Goal: Information Seeking & Learning: Learn about a topic

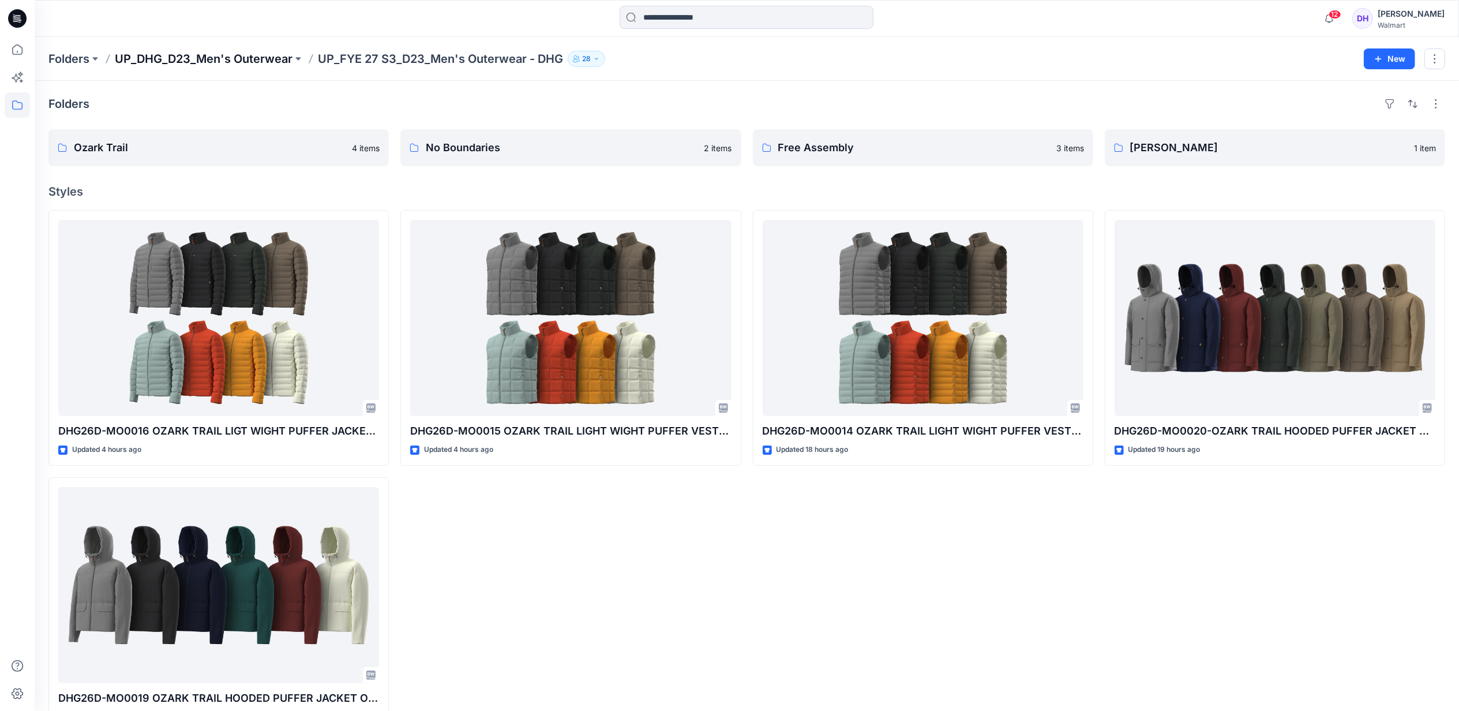
click at [216, 56] on p "UP_DHG_D23_Men's Outerwear" at bounding box center [204, 59] width 178 height 16
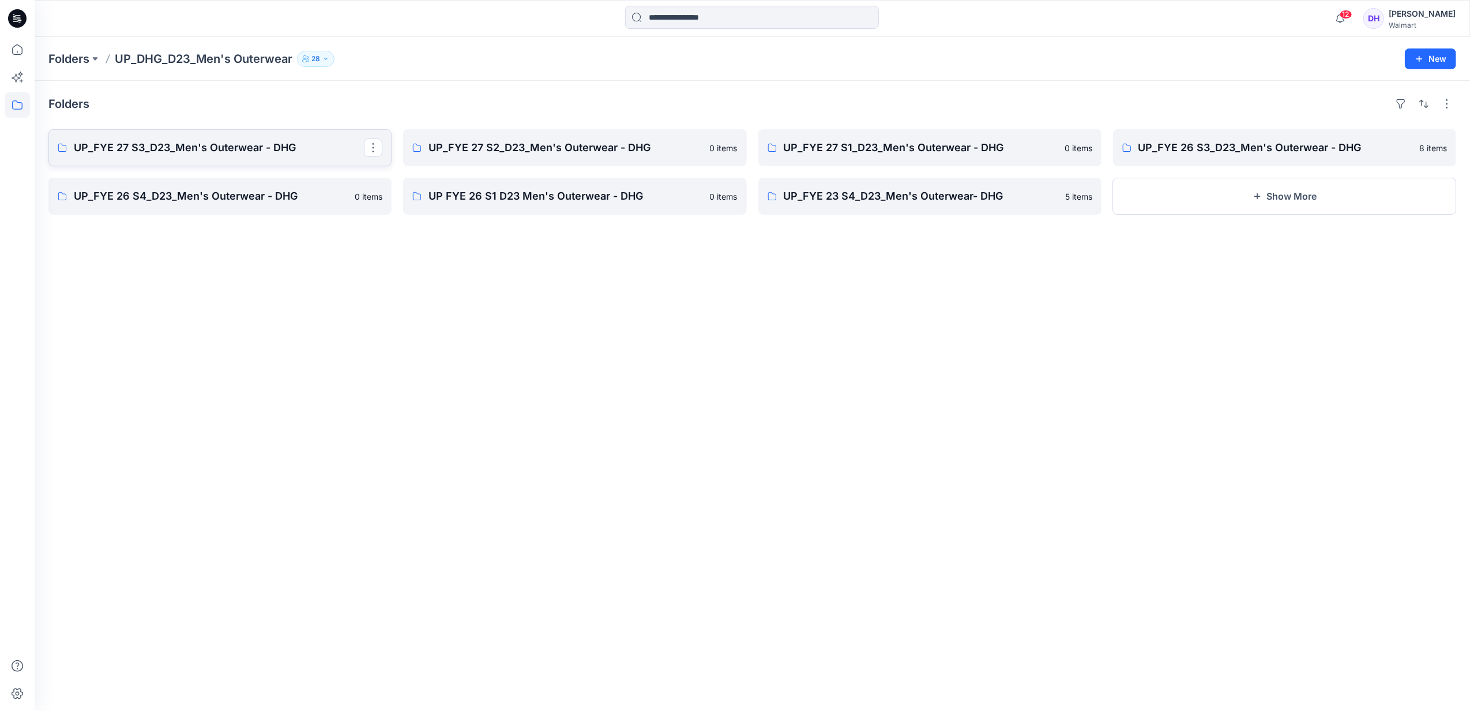
click at [273, 158] on link "UP_FYE 27 S3_D23_Men's Outerwear - DHG" at bounding box center [219, 147] width 343 height 37
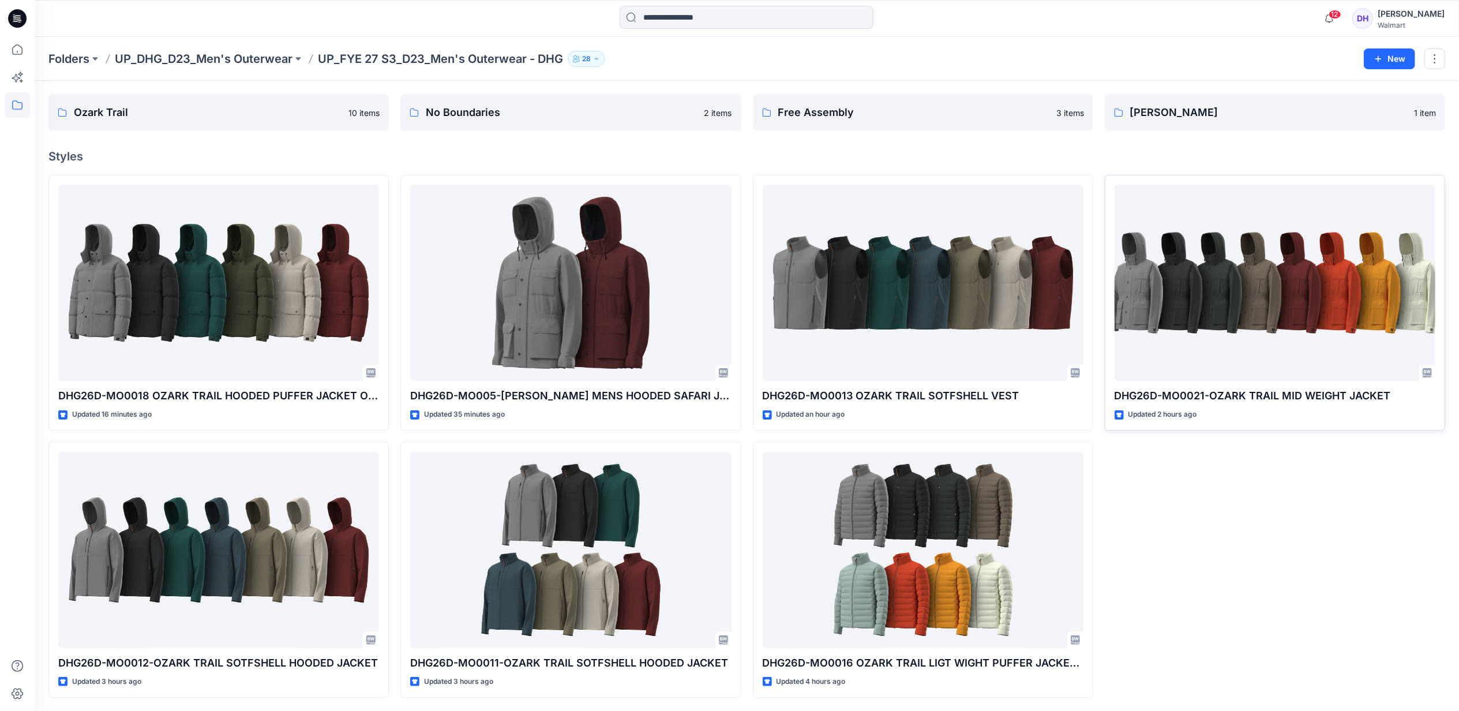
scroll to position [36, 0]
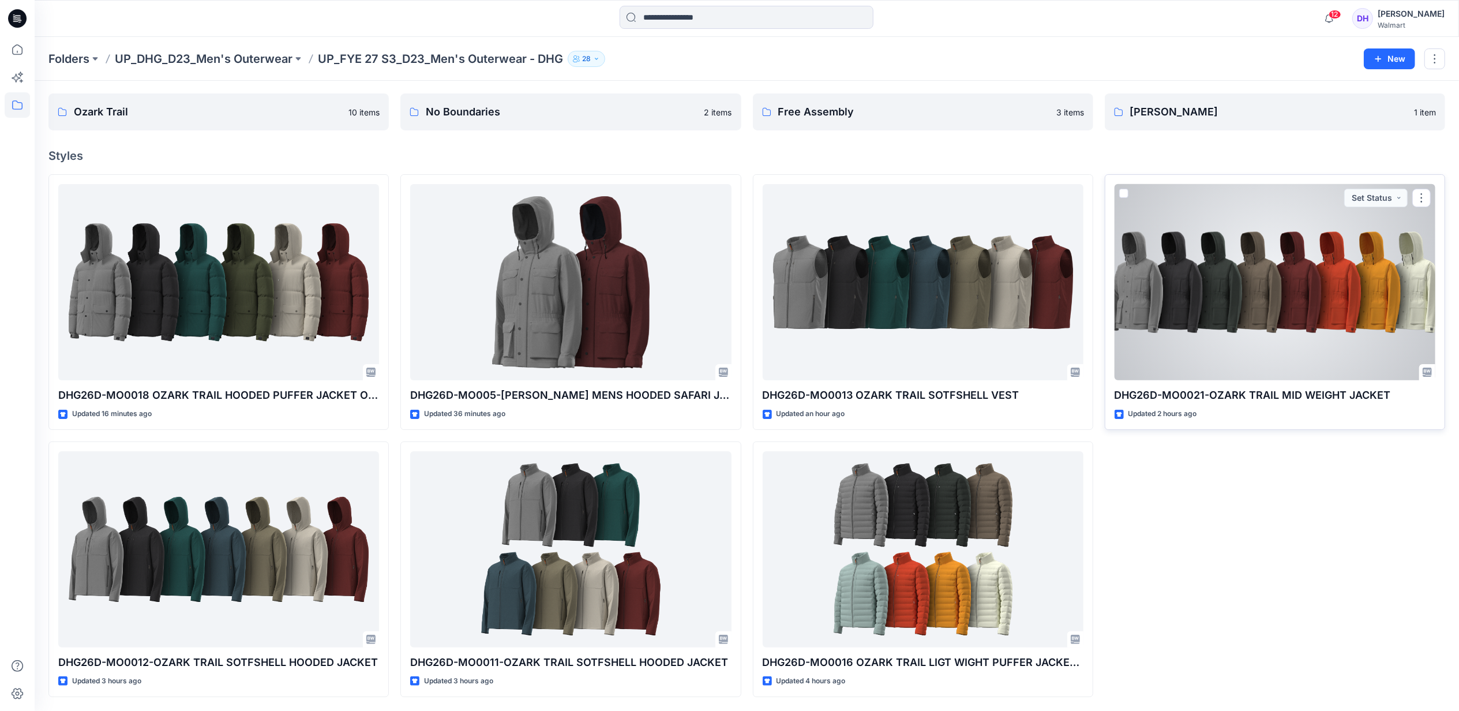
click at [1241, 282] on div at bounding box center [1275, 282] width 321 height 196
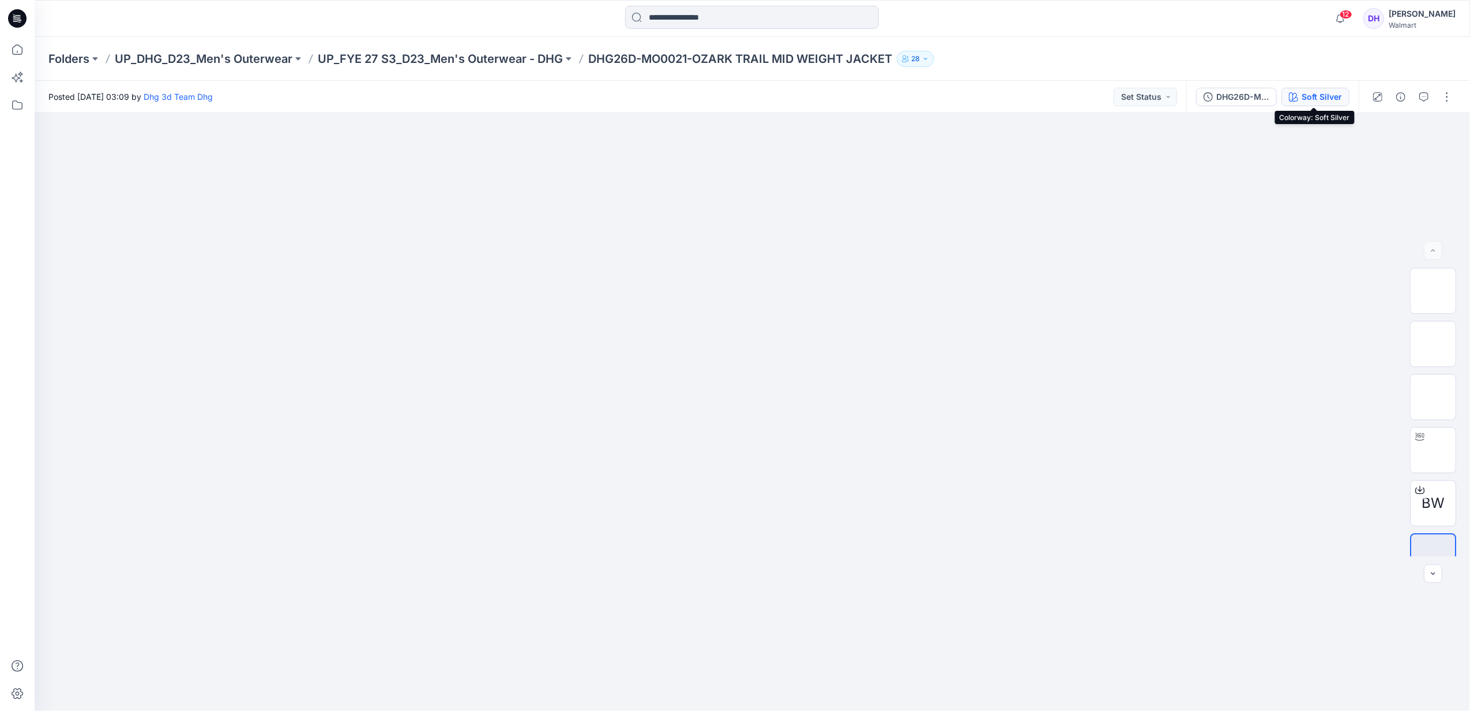
click at [1297, 100] on button "Soft Silver" at bounding box center [1316, 97] width 68 height 18
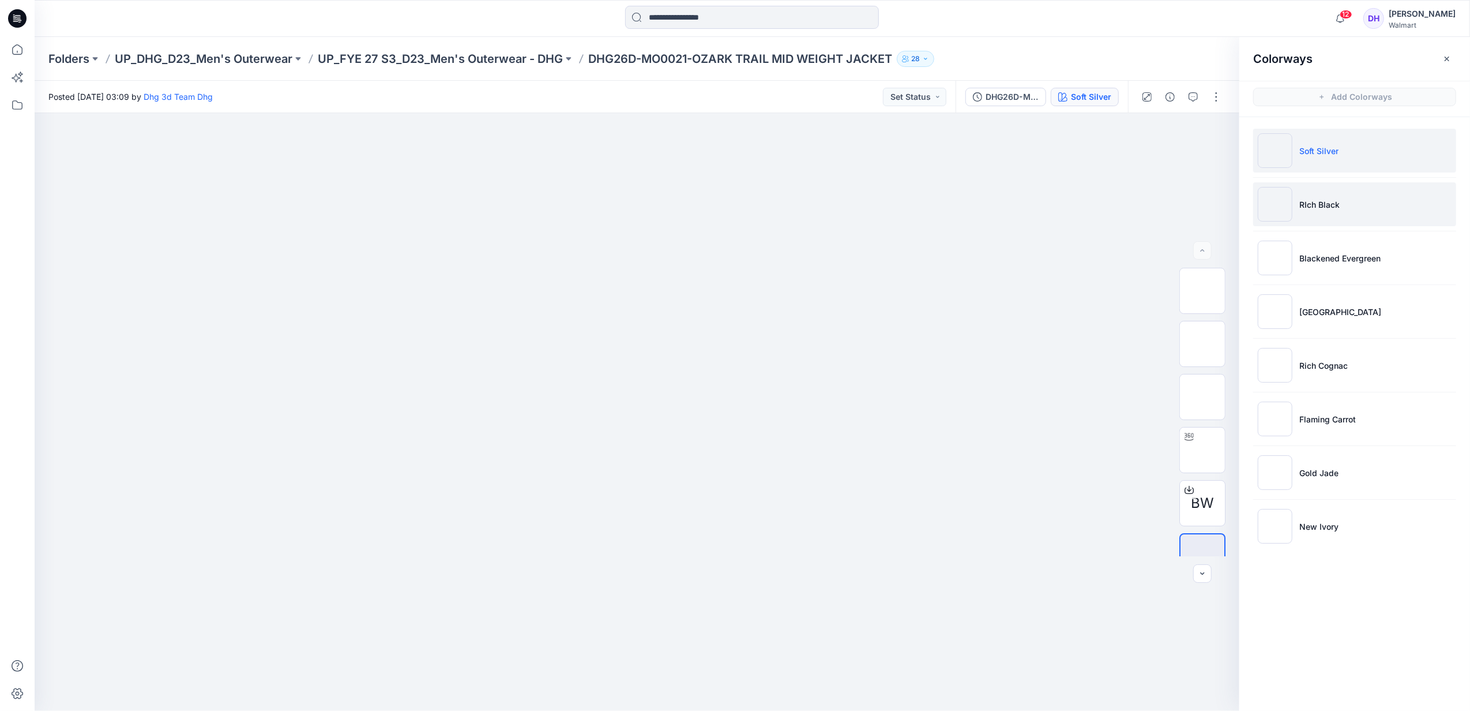
click at [1307, 217] on li "RIch Black" at bounding box center [1355, 204] width 203 height 44
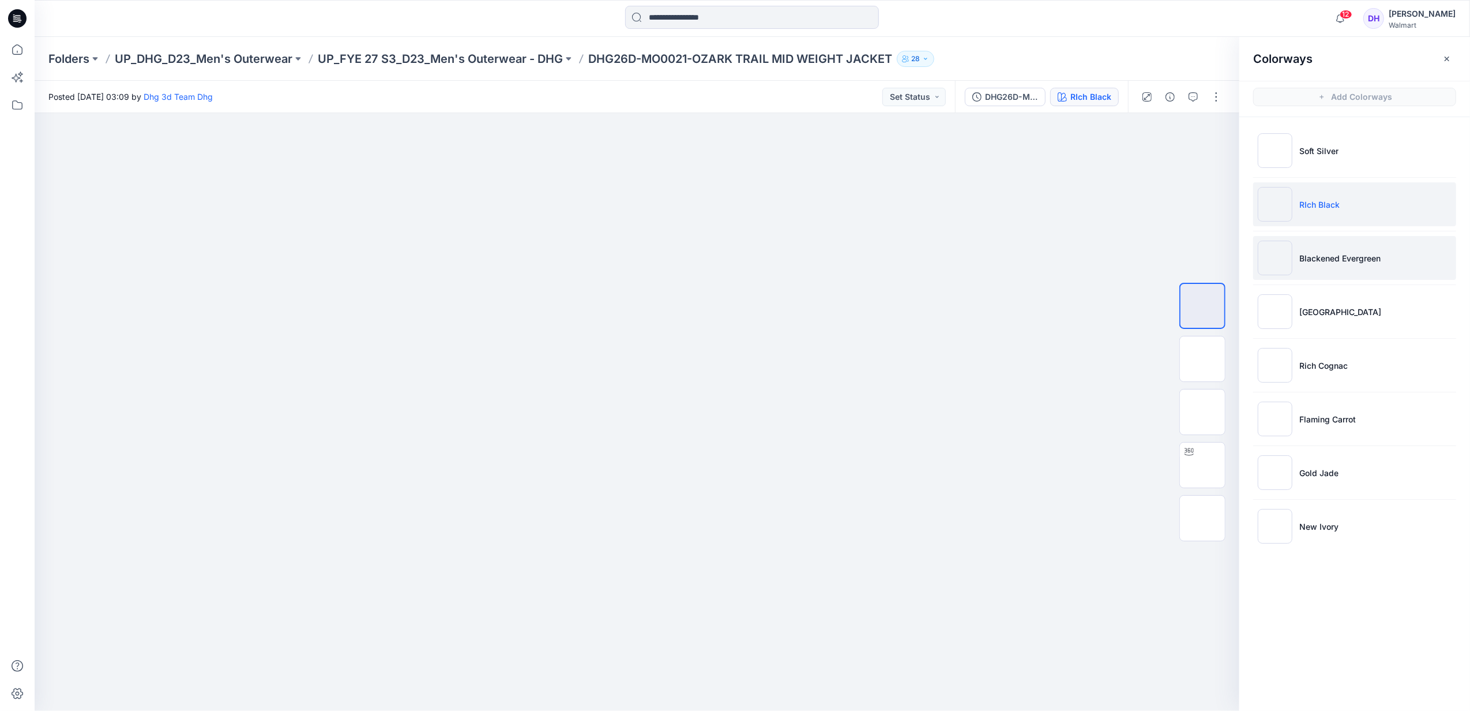
click at [1385, 262] on li "Blackened Evergreen" at bounding box center [1355, 258] width 203 height 44
click at [1303, 312] on p "Taupe Falls" at bounding box center [1341, 312] width 82 height 12
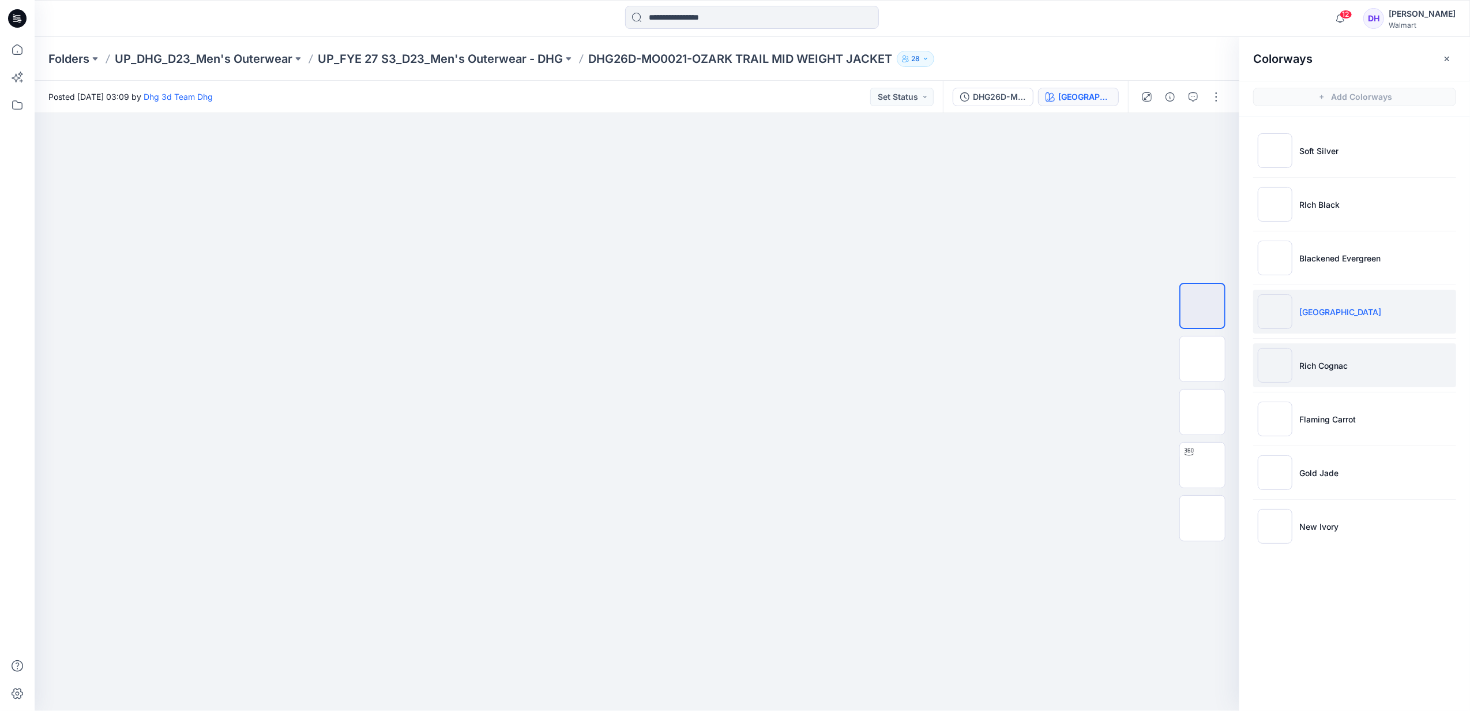
click at [1361, 360] on li "Rich Cognac" at bounding box center [1355, 365] width 203 height 44
click at [1380, 411] on li "Flaming Carrot" at bounding box center [1355, 419] width 203 height 44
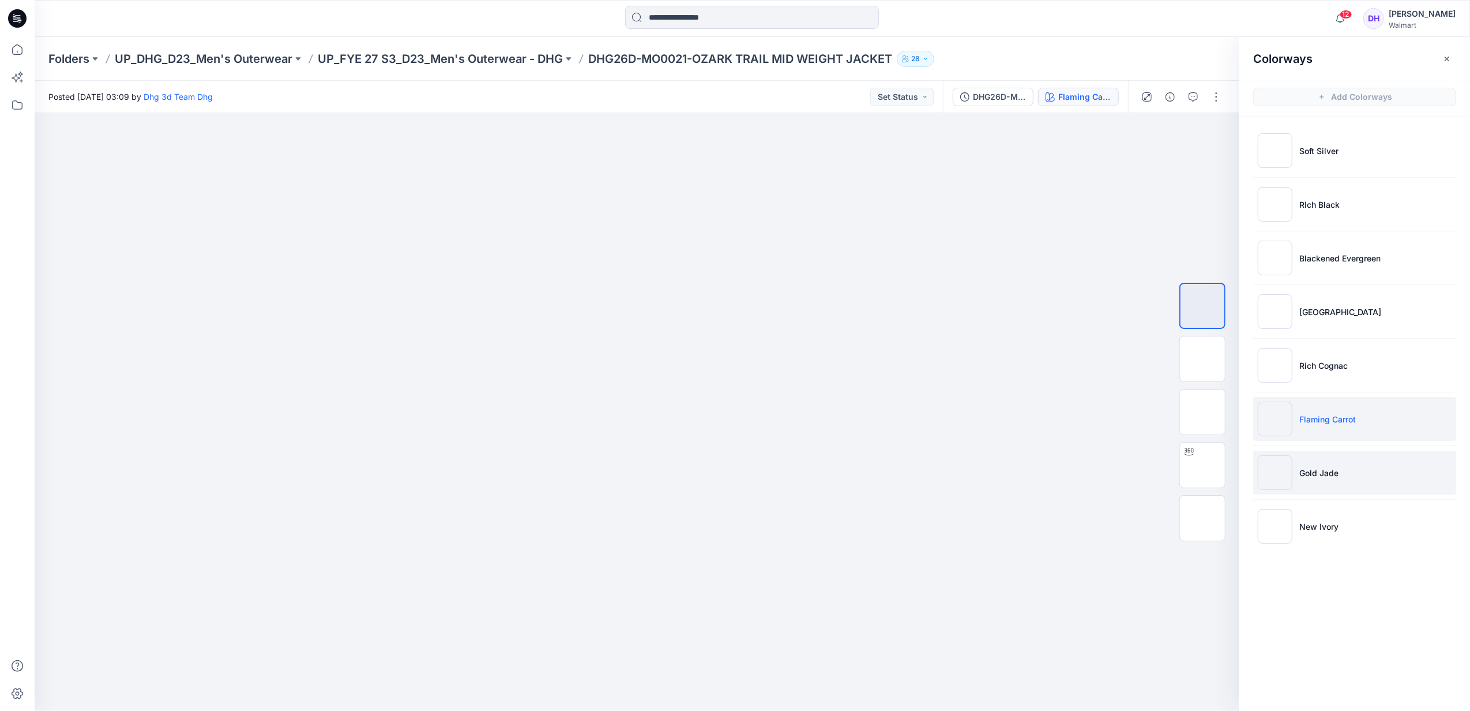
click at [1351, 457] on li "Gold Jade" at bounding box center [1355, 473] width 203 height 44
click at [1371, 532] on li "New Ivory" at bounding box center [1355, 526] width 203 height 44
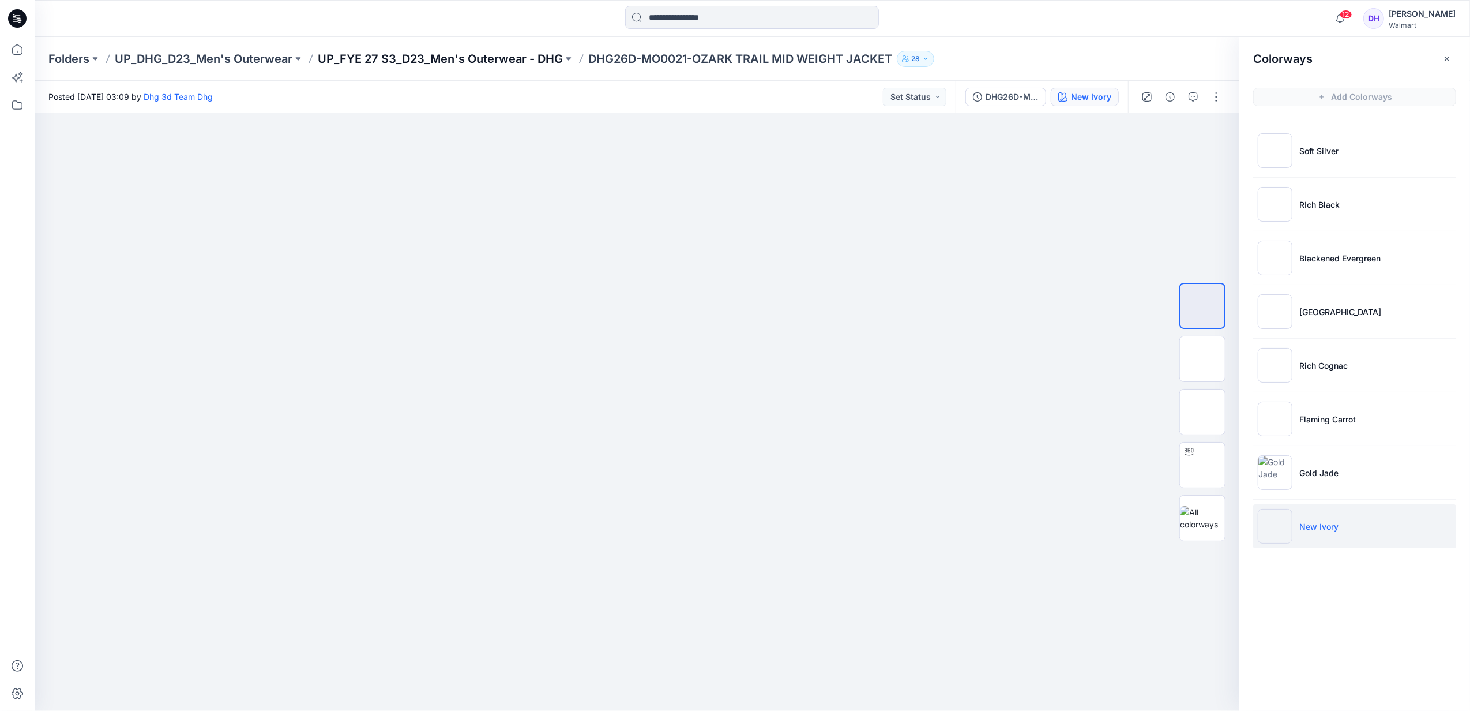
click at [499, 61] on p "UP_FYE 27 S3_D23_Men's Outerwear - DHG" at bounding box center [440, 59] width 245 height 16
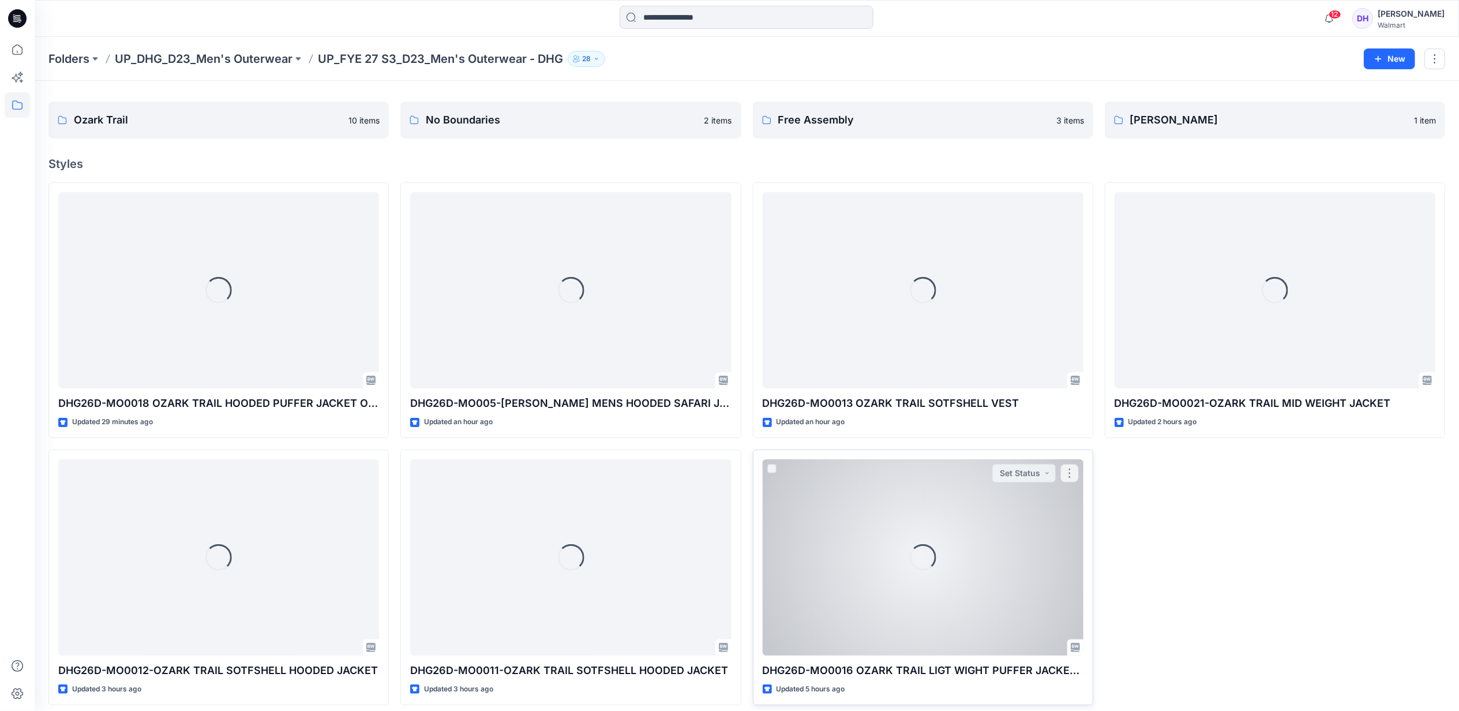
scroll to position [36, 0]
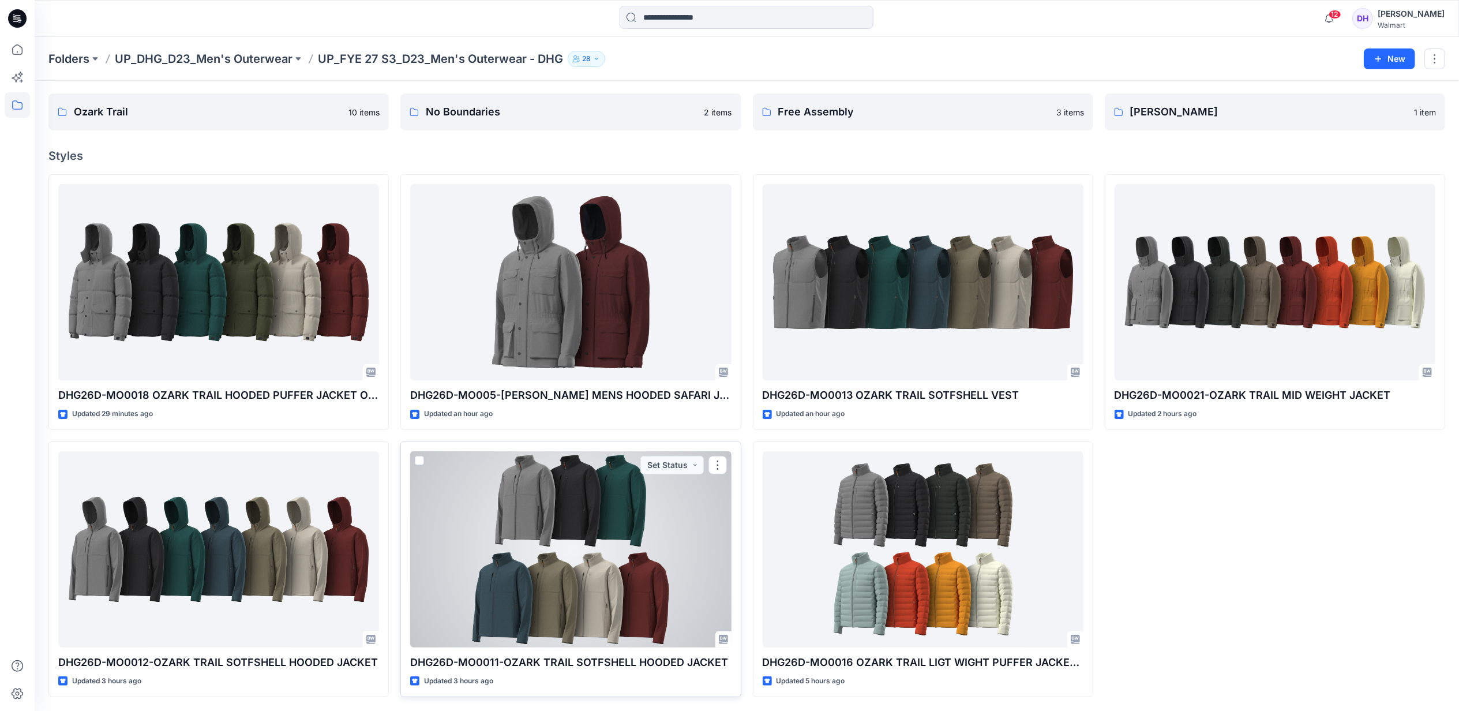
click at [572, 590] on div at bounding box center [570, 549] width 321 height 196
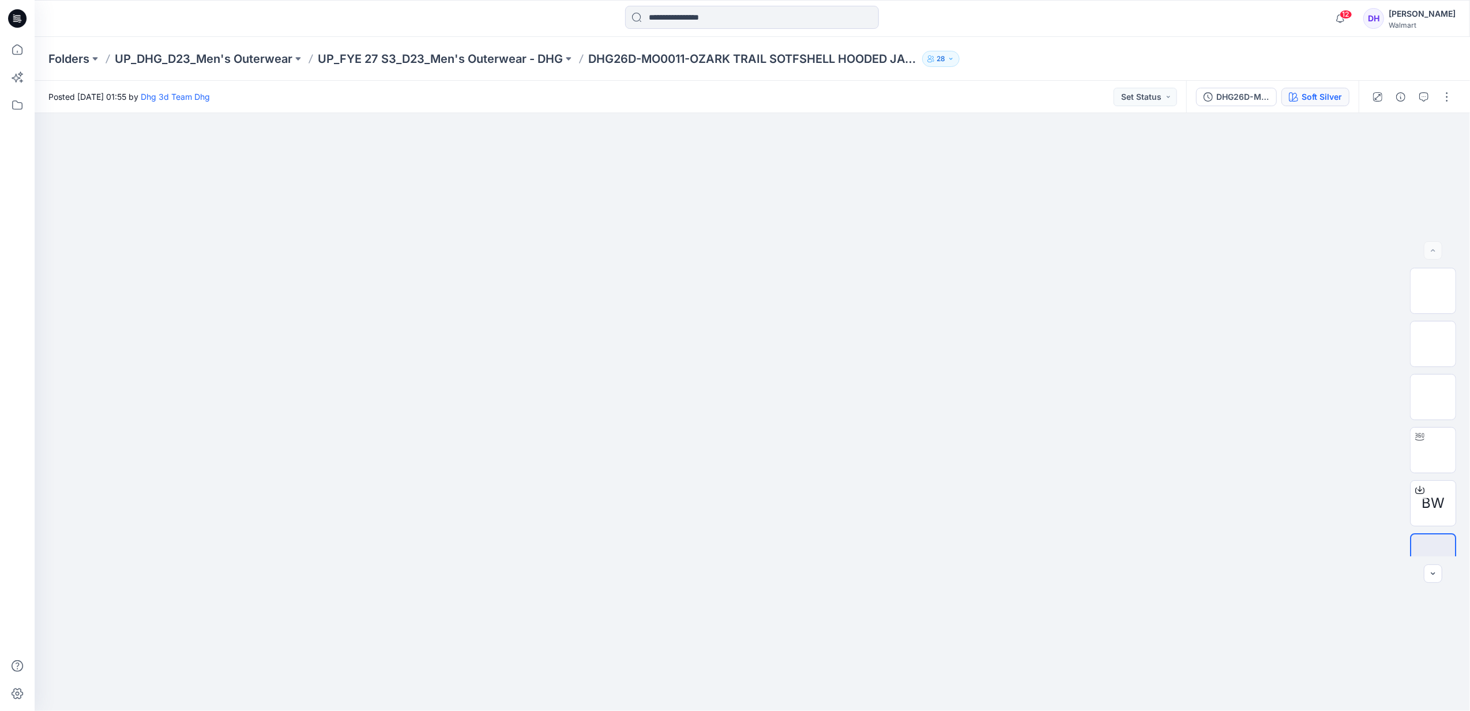
click at [1306, 104] on button "Soft Silver" at bounding box center [1316, 97] width 68 height 18
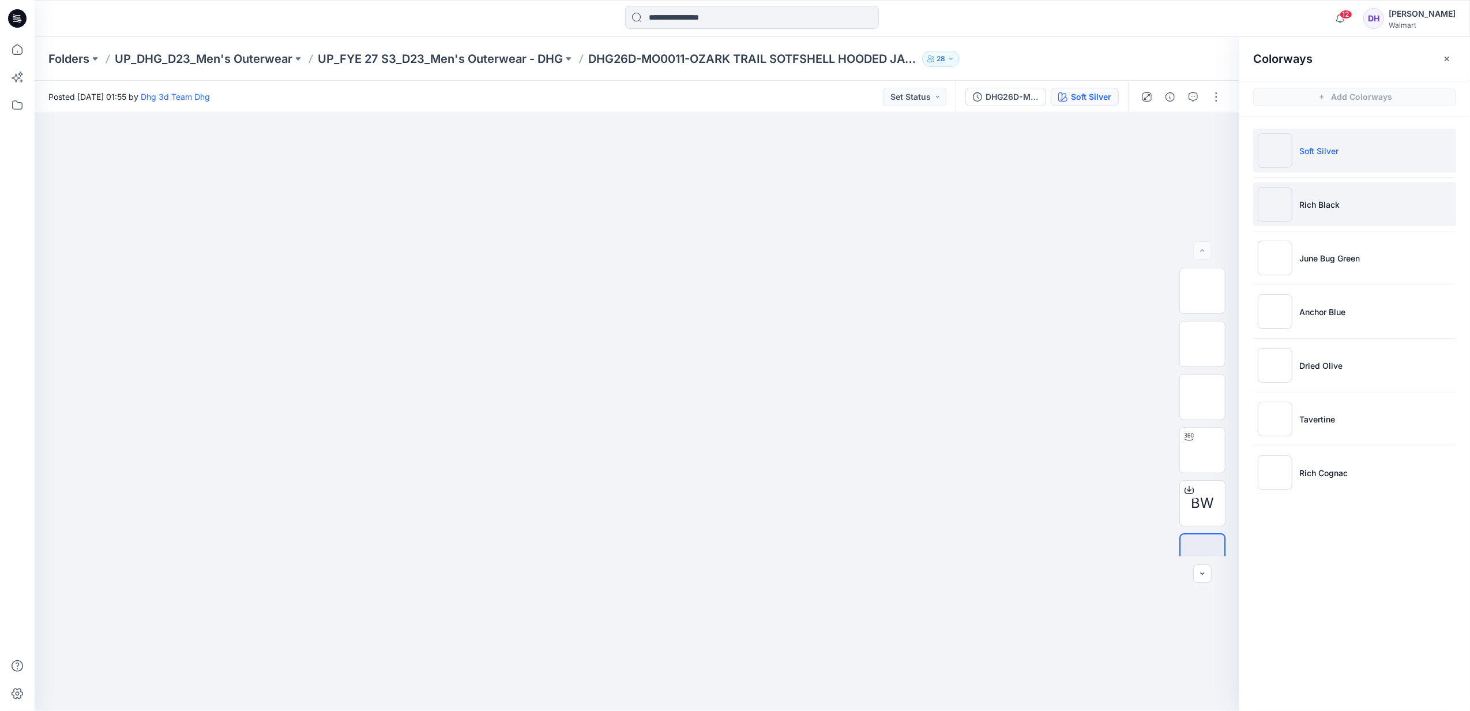
click at [1323, 200] on p "Rich Black" at bounding box center [1320, 204] width 40 height 12
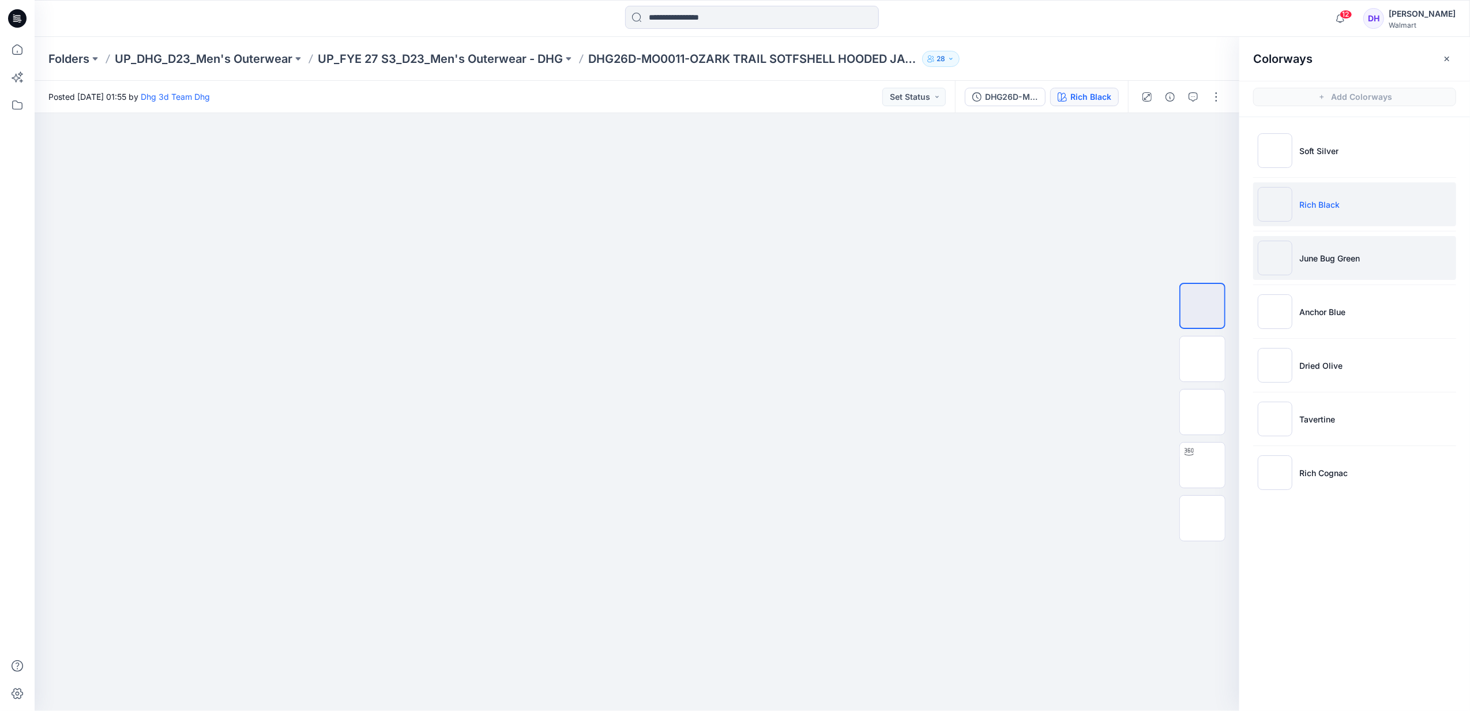
click at [1357, 263] on p "June Bug Green" at bounding box center [1330, 258] width 61 height 12
click at [1311, 307] on p "Anchor Blue" at bounding box center [1323, 312] width 46 height 12
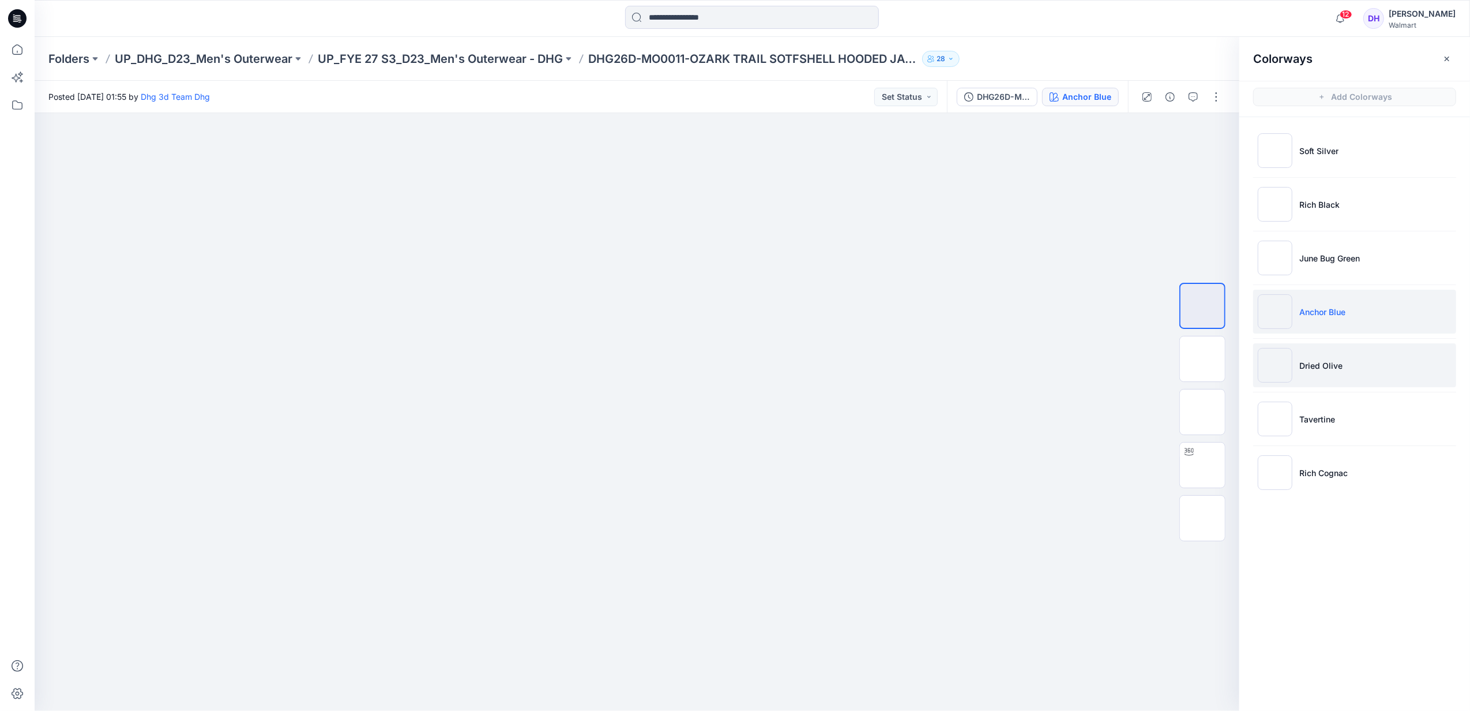
click at [1427, 362] on li "Dried Olive" at bounding box center [1355, 365] width 203 height 44
click at [1343, 438] on li "Tavertine" at bounding box center [1355, 419] width 203 height 44
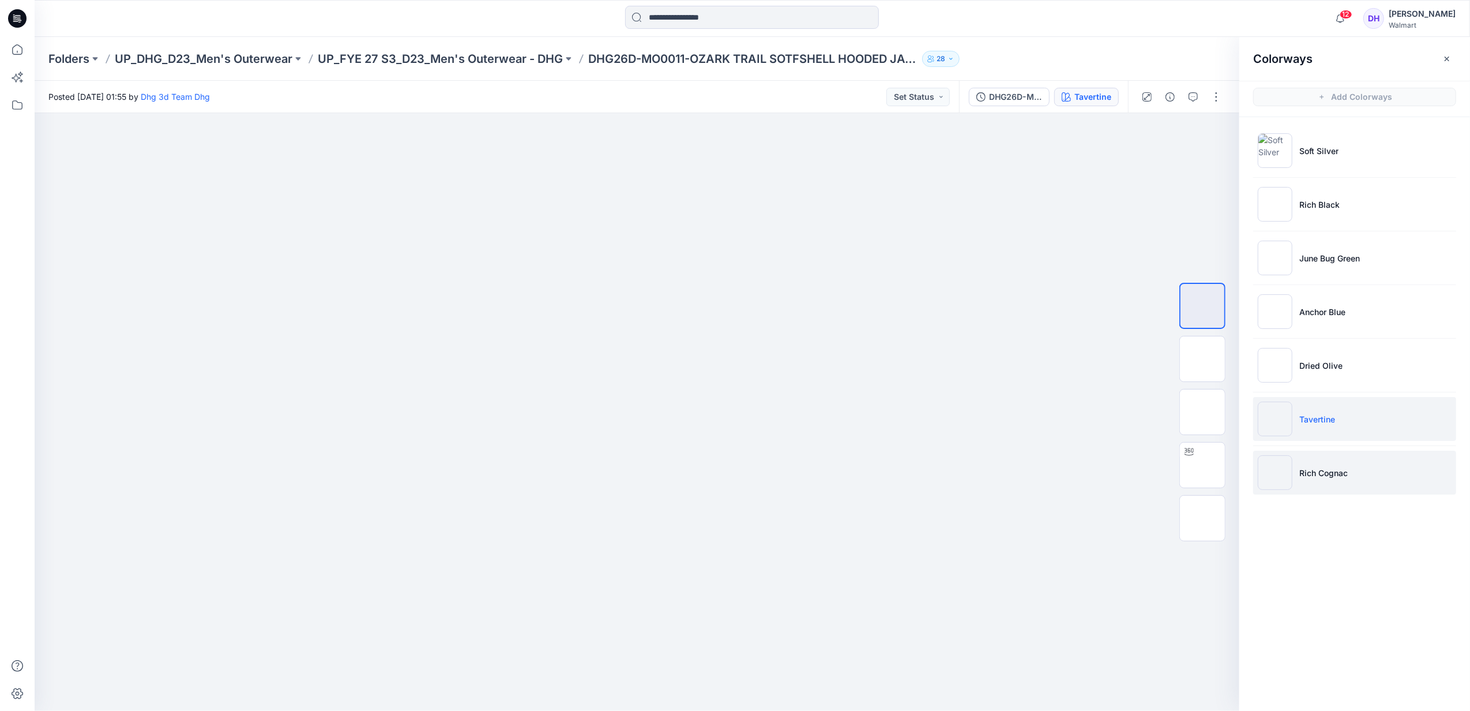
click at [1332, 470] on p "Rich Cognac" at bounding box center [1324, 473] width 48 height 12
click at [508, 61] on p "UP_FYE 27 S3_D23_Men's Outerwear - DHG" at bounding box center [440, 59] width 245 height 16
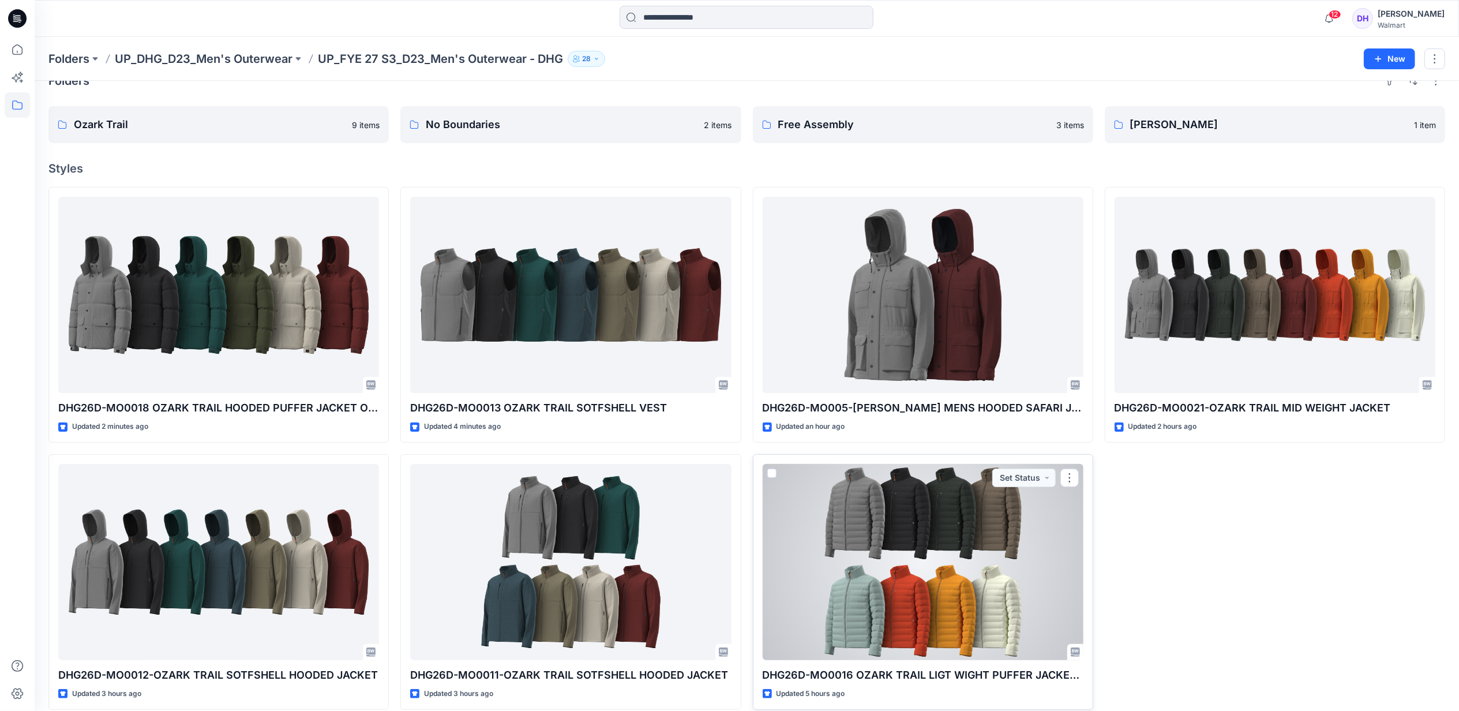
scroll to position [36, 0]
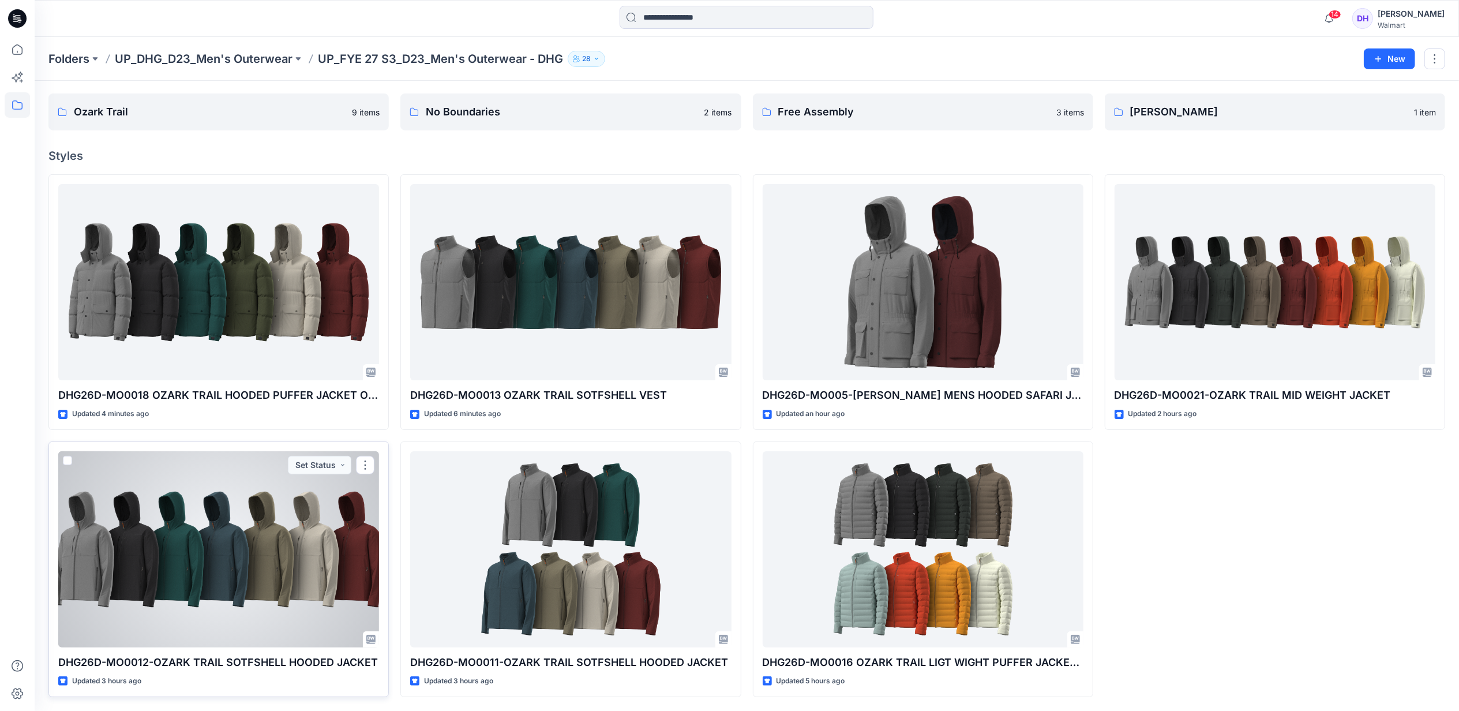
click at [312, 550] on div at bounding box center [218, 549] width 321 height 196
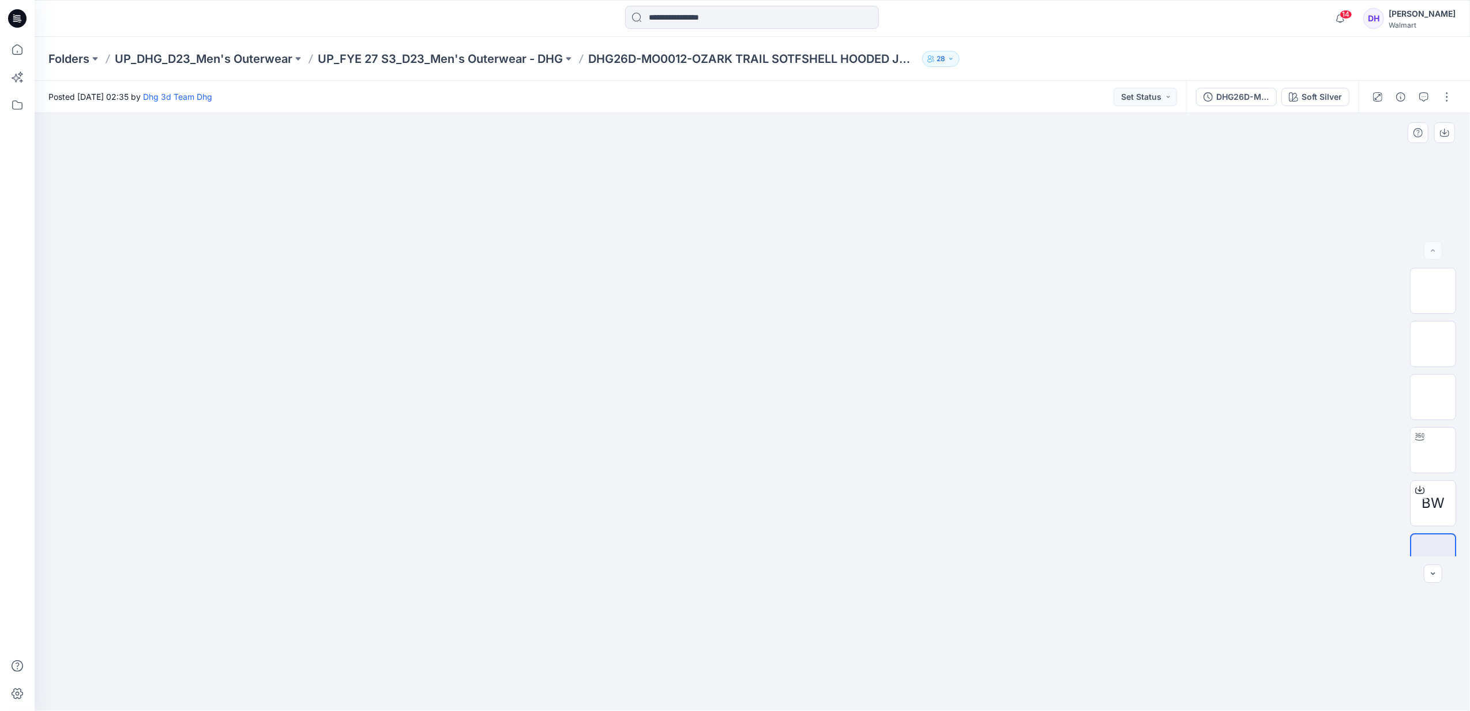
click at [1253, 246] on div at bounding box center [753, 412] width 1436 height 598
click at [1300, 91] on button "Soft Silver" at bounding box center [1316, 97] width 68 height 18
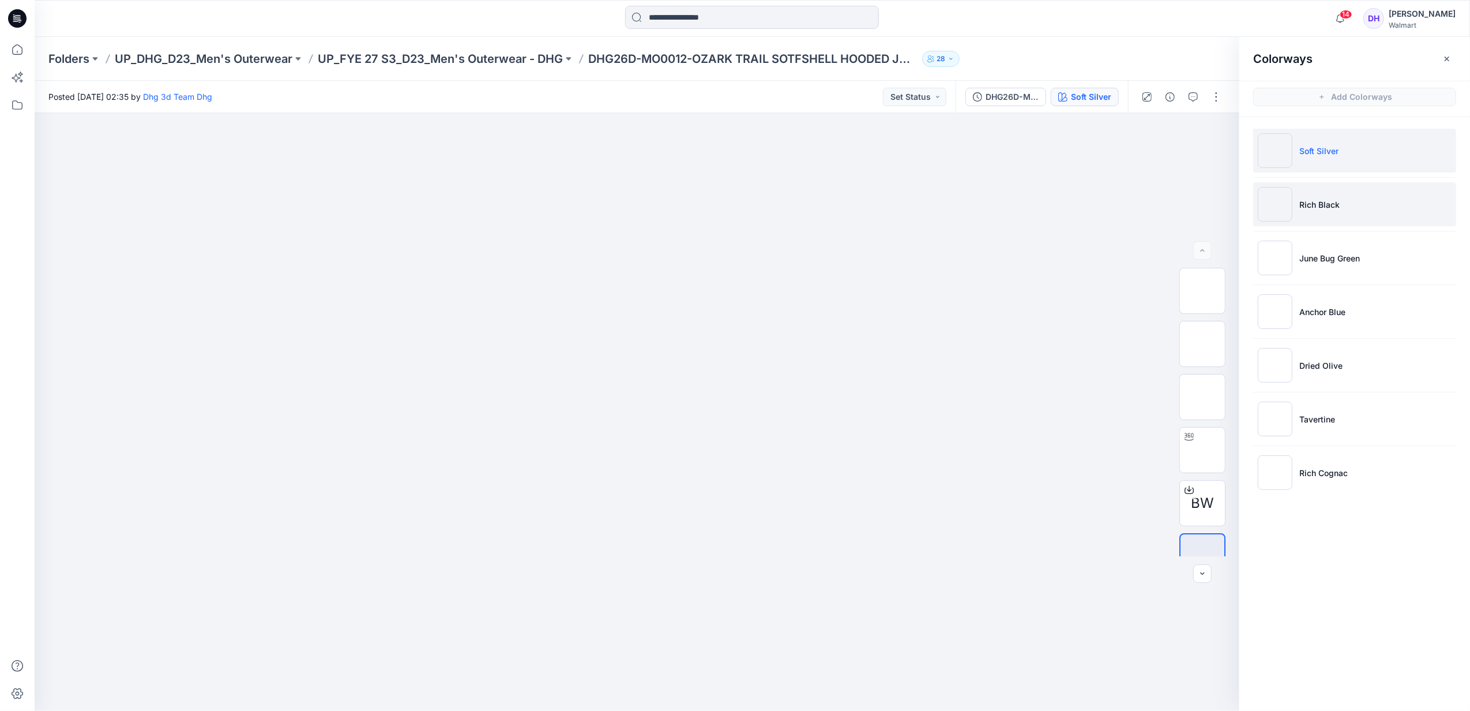
click at [1327, 201] on p "Rich Black" at bounding box center [1320, 204] width 40 height 12
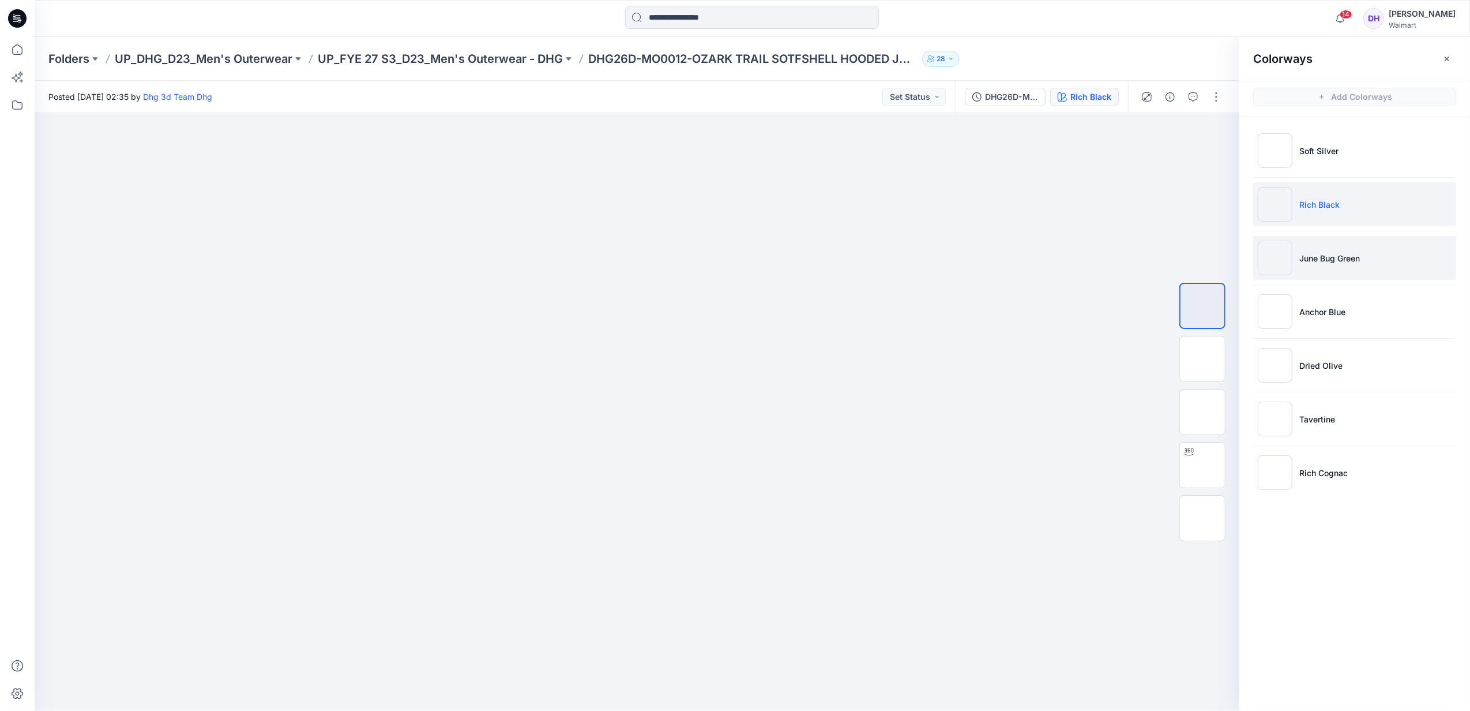
click at [1315, 247] on li "June Bug Green" at bounding box center [1355, 258] width 203 height 44
click at [1337, 318] on p "Anchor Blue" at bounding box center [1323, 312] width 46 height 12
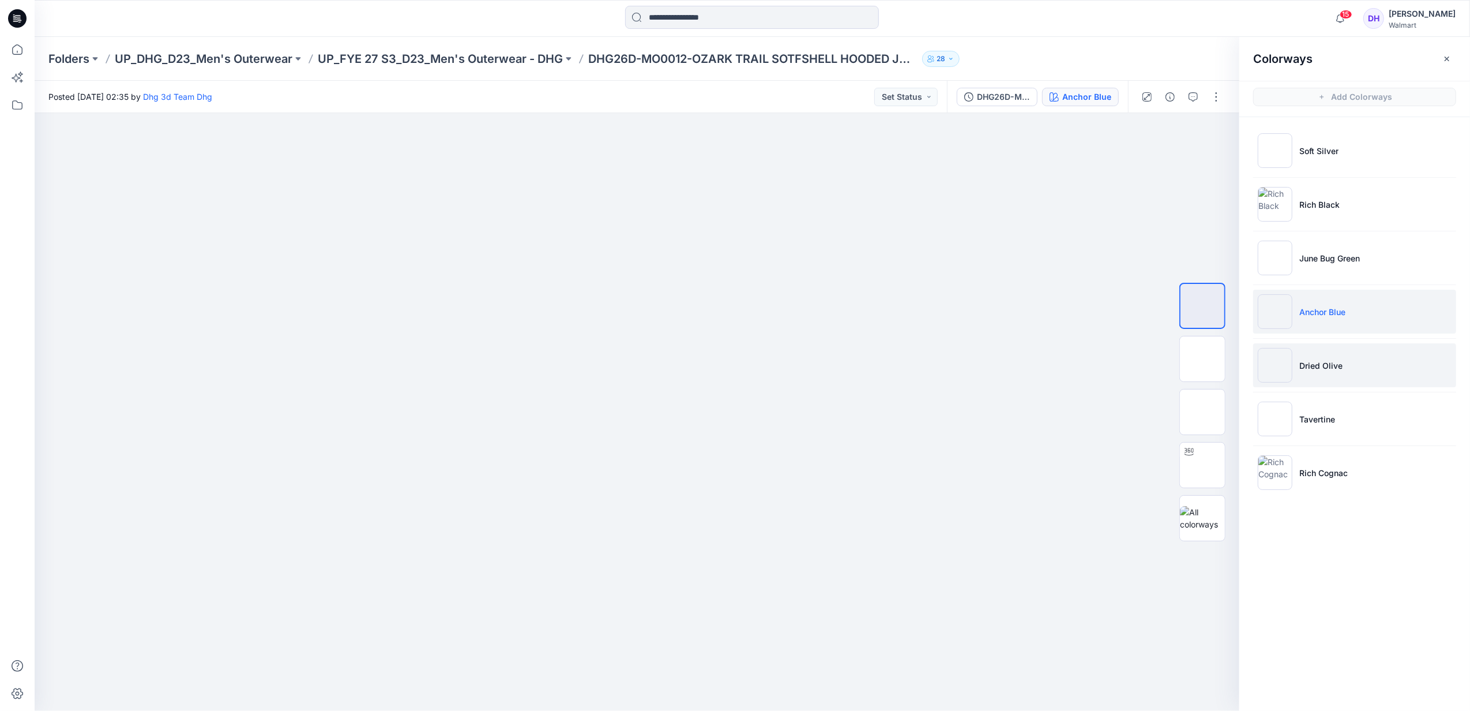
click at [1332, 353] on li "Dried Olive" at bounding box center [1355, 365] width 203 height 44
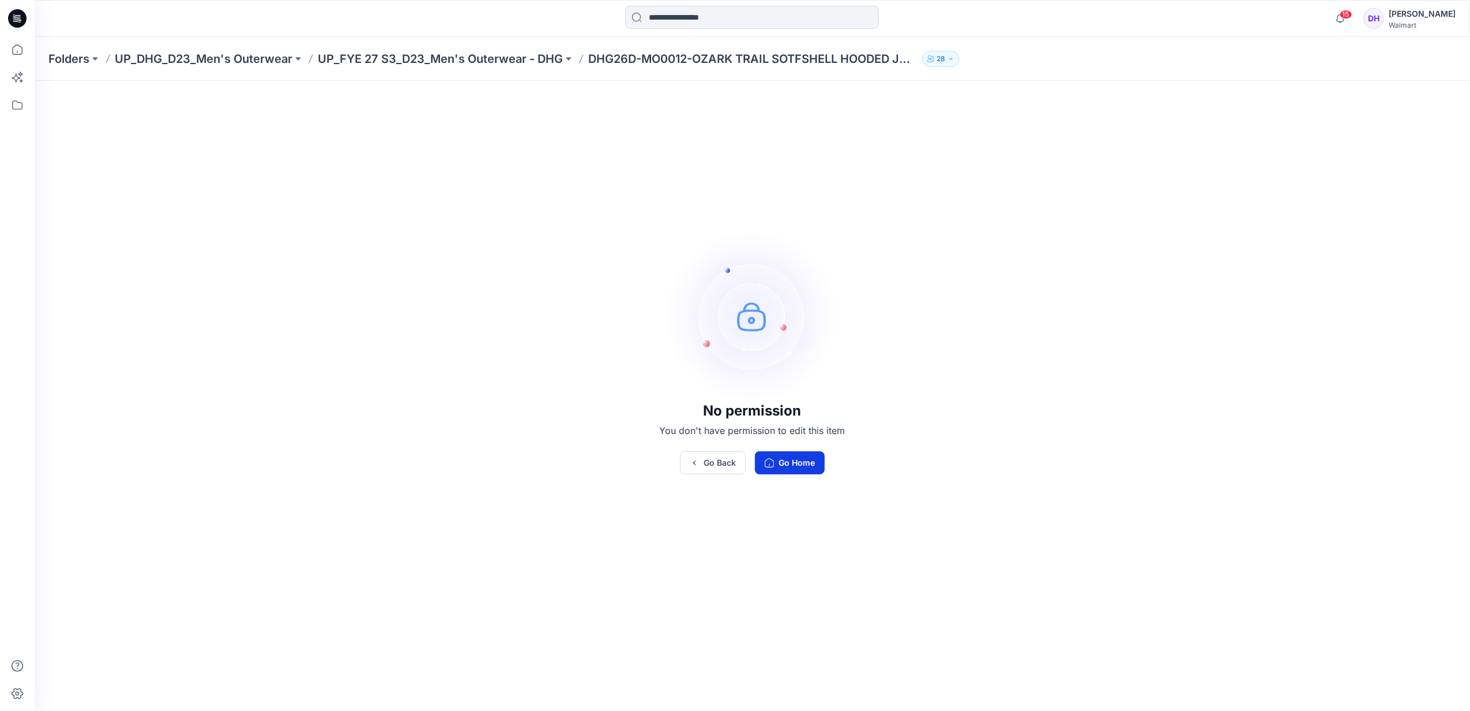
click at [811, 466] on button "Go Home" at bounding box center [790, 462] width 70 height 23
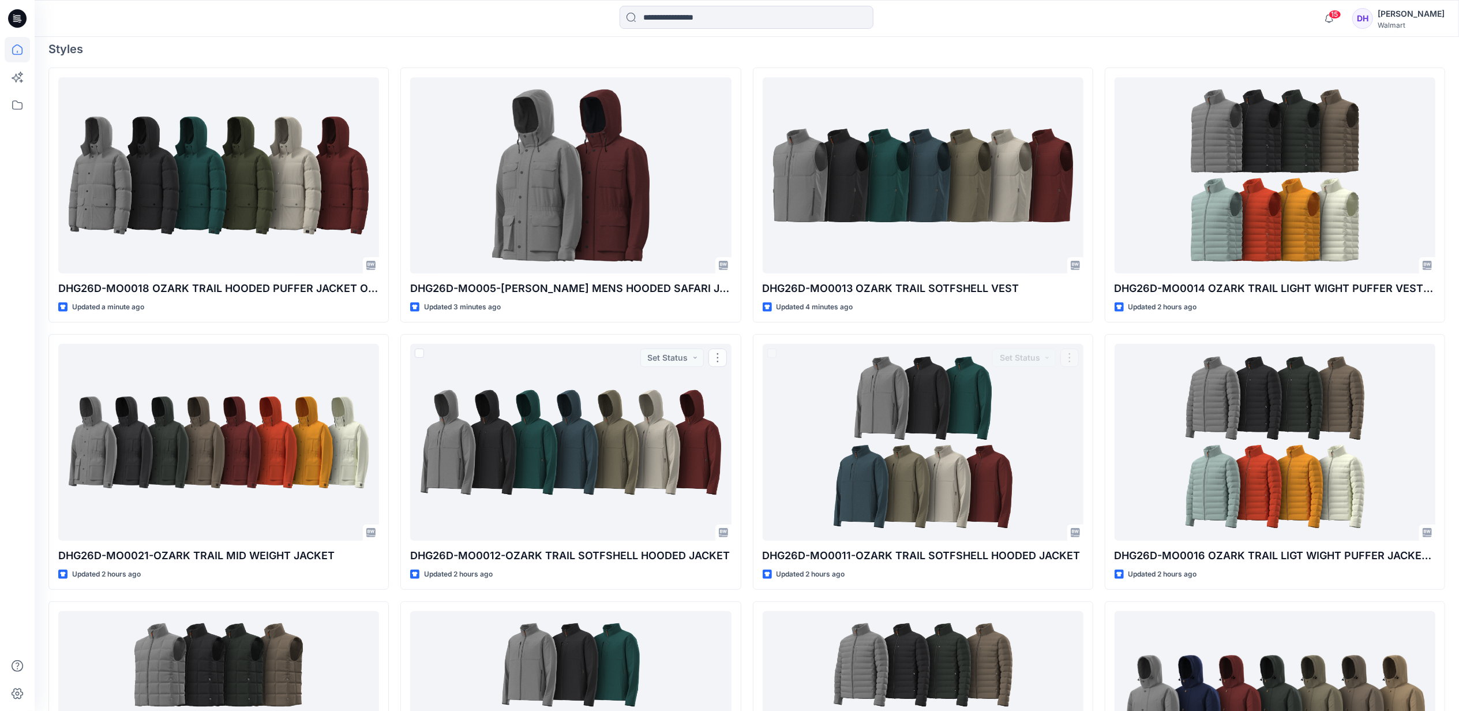
scroll to position [384, 0]
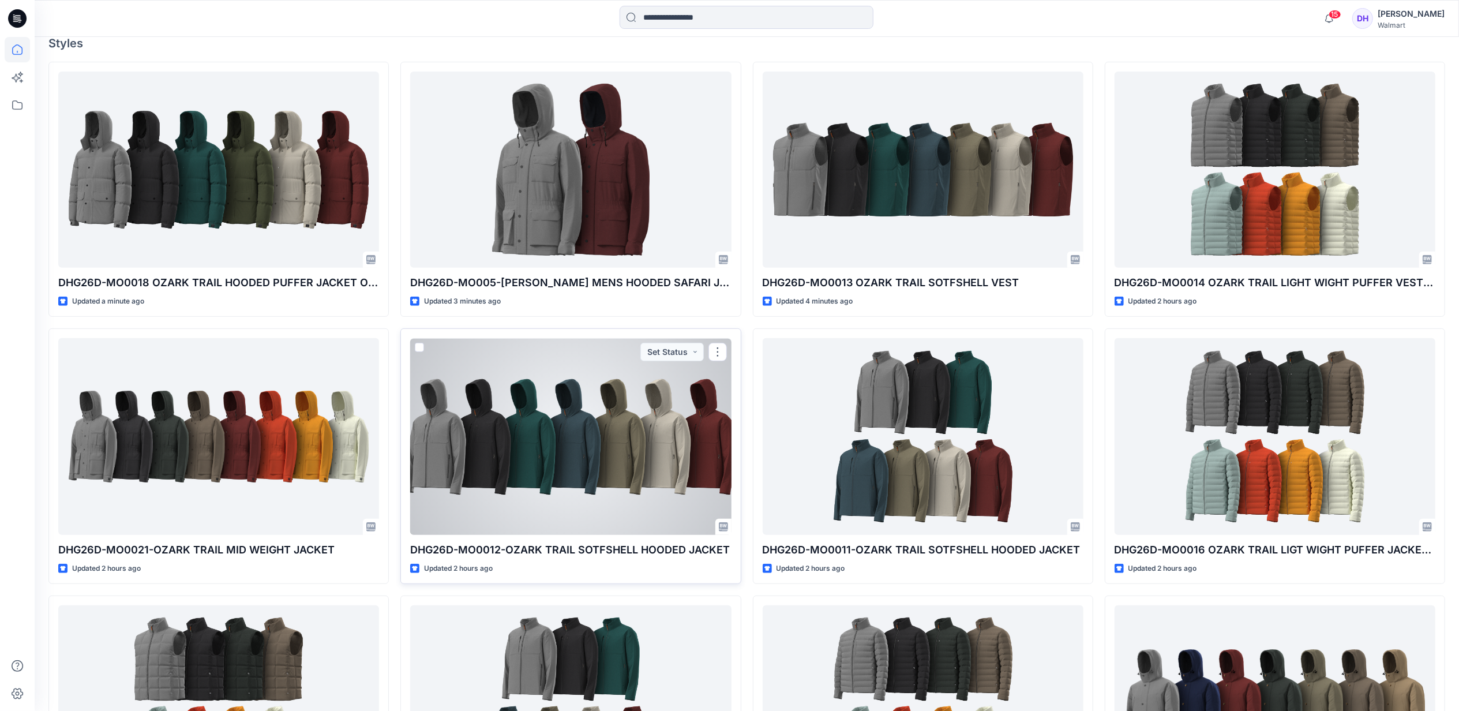
click at [561, 482] on div at bounding box center [570, 436] width 321 height 196
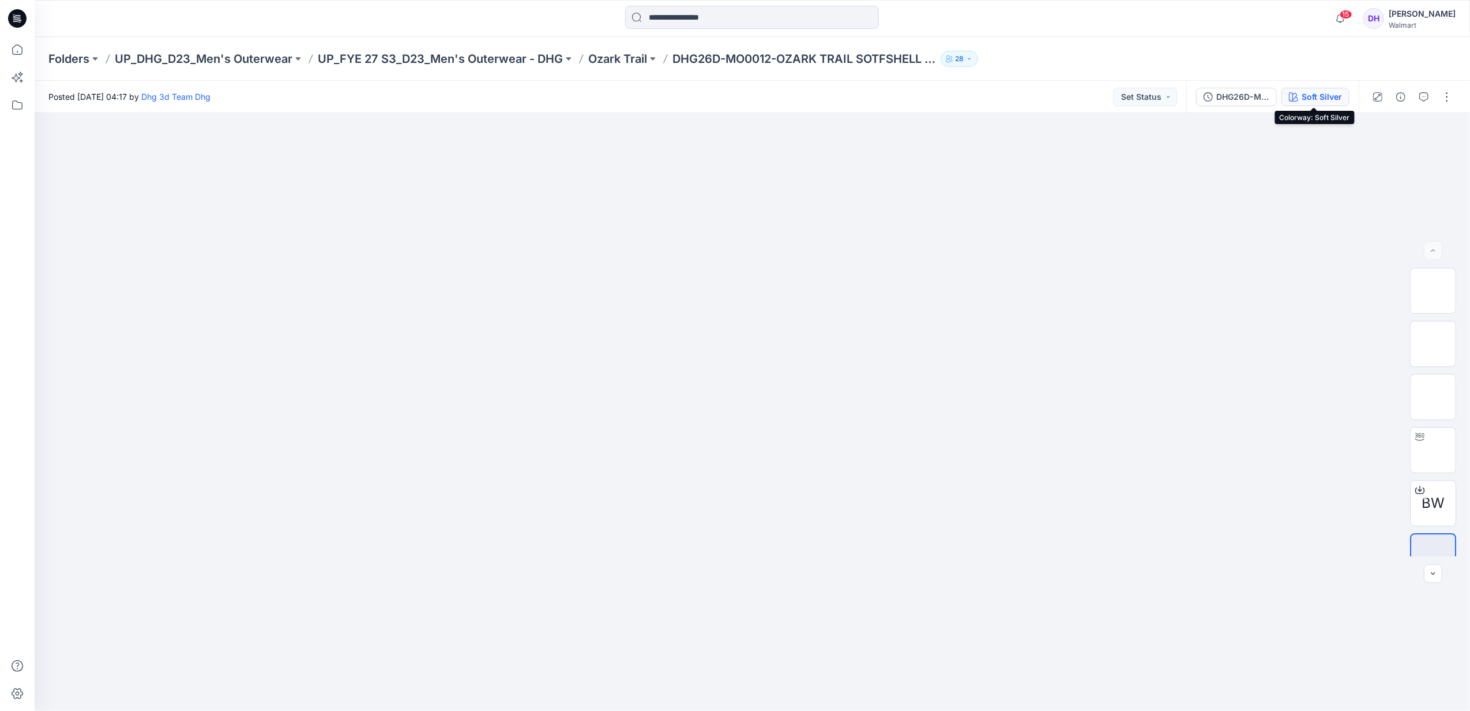
click at [1335, 102] on div "Soft Silver" at bounding box center [1322, 97] width 40 height 13
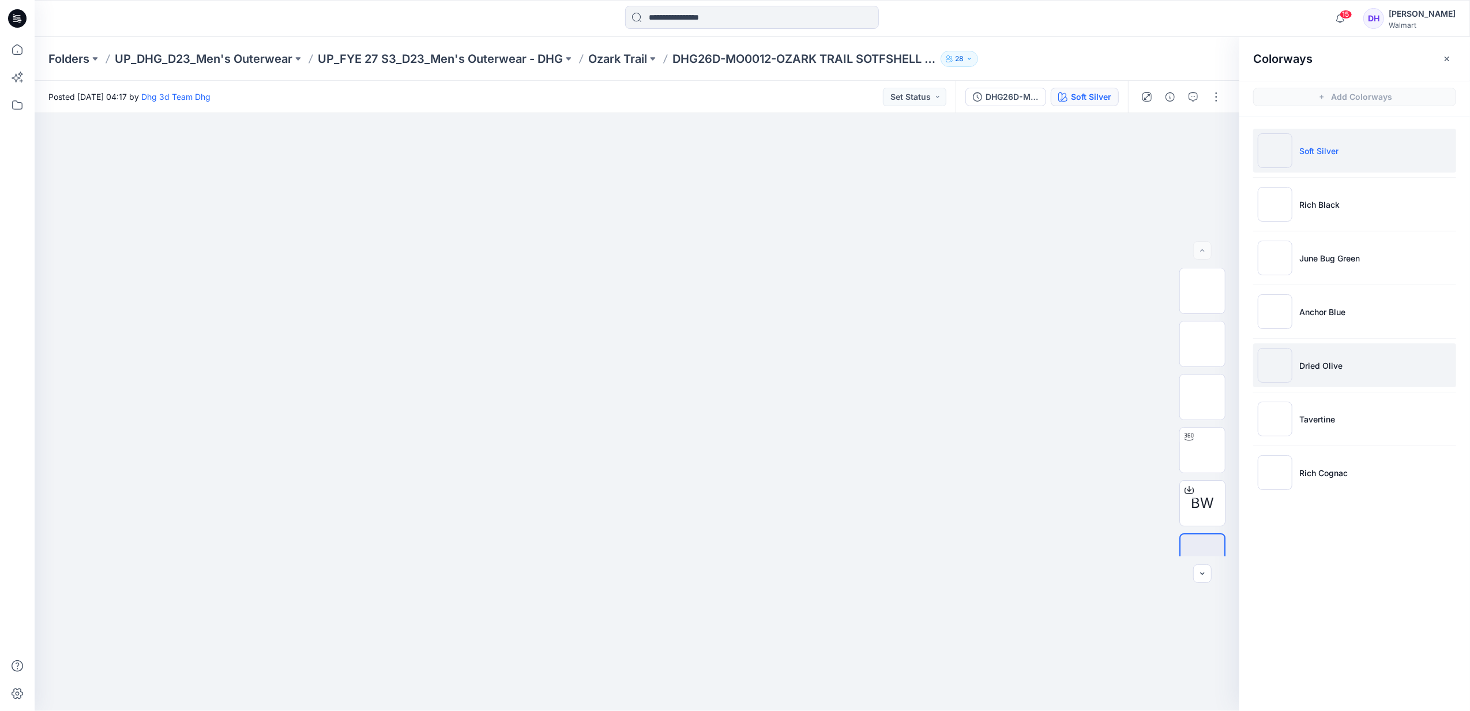
click at [1346, 365] on li "Dried Olive" at bounding box center [1355, 365] width 203 height 44
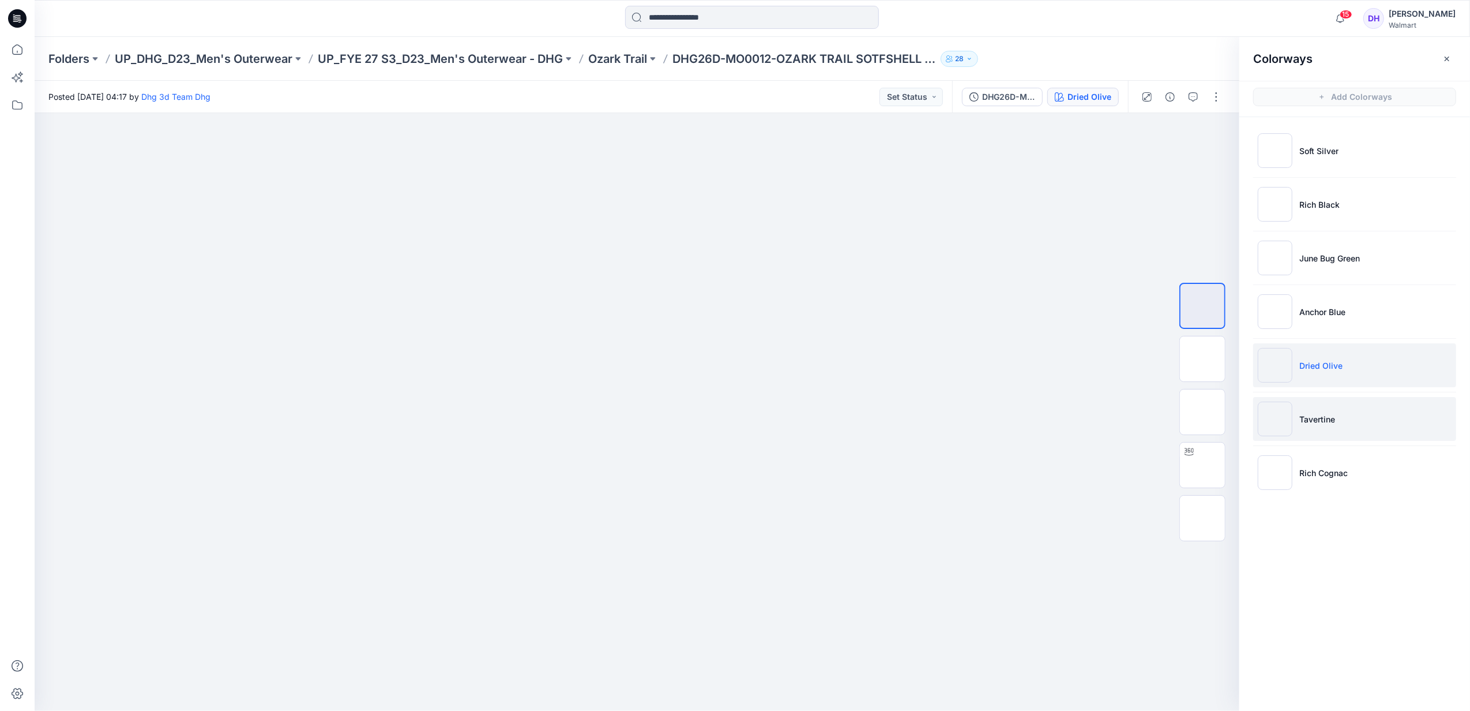
drag, startPoint x: 1341, startPoint y: 427, endPoint x: 1350, endPoint y: 425, distance: 9.7
click at [1341, 427] on li "Tavertine" at bounding box center [1355, 419] width 203 height 44
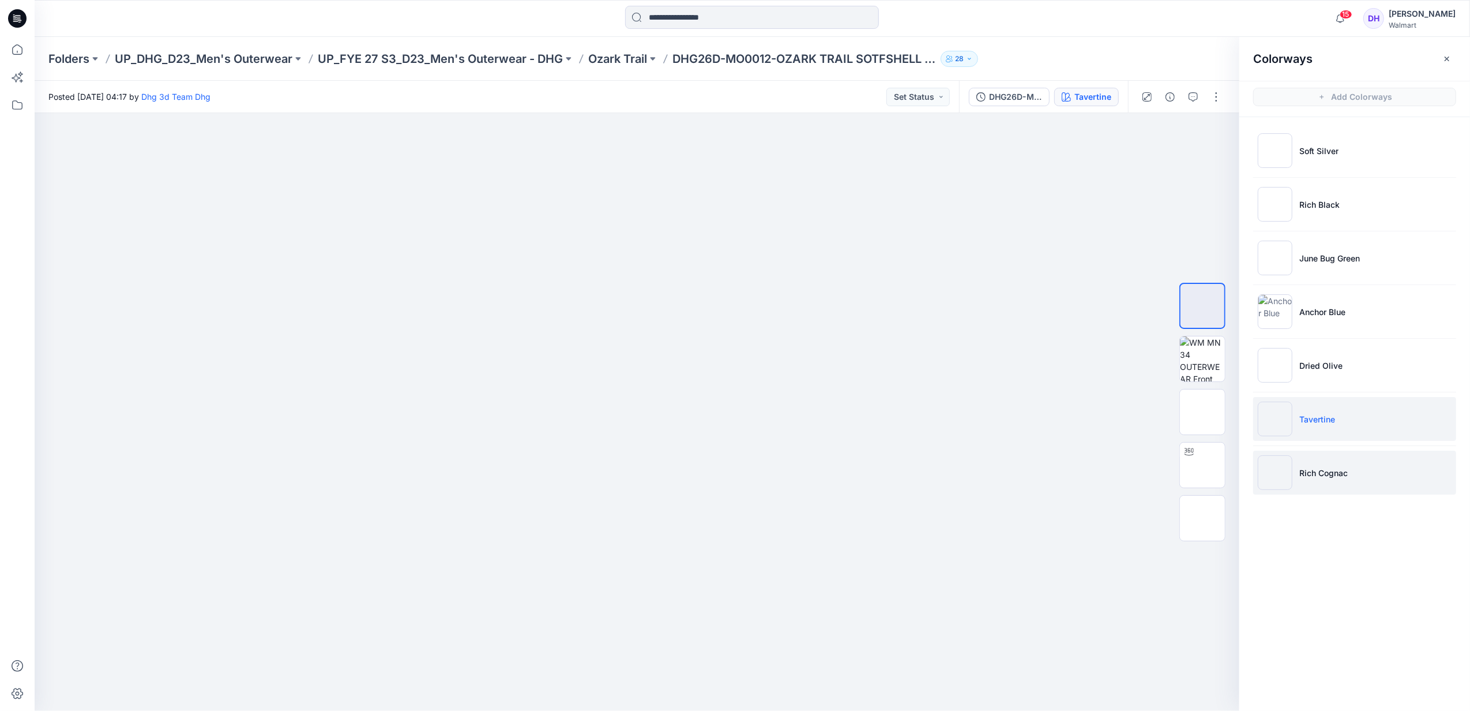
click at [1304, 471] on p "Rich Cognac" at bounding box center [1324, 473] width 48 height 12
click at [1325, 476] on p "Rich Cognac" at bounding box center [1324, 473] width 48 height 12
click at [1329, 481] on li "Rich Cognac" at bounding box center [1355, 473] width 203 height 44
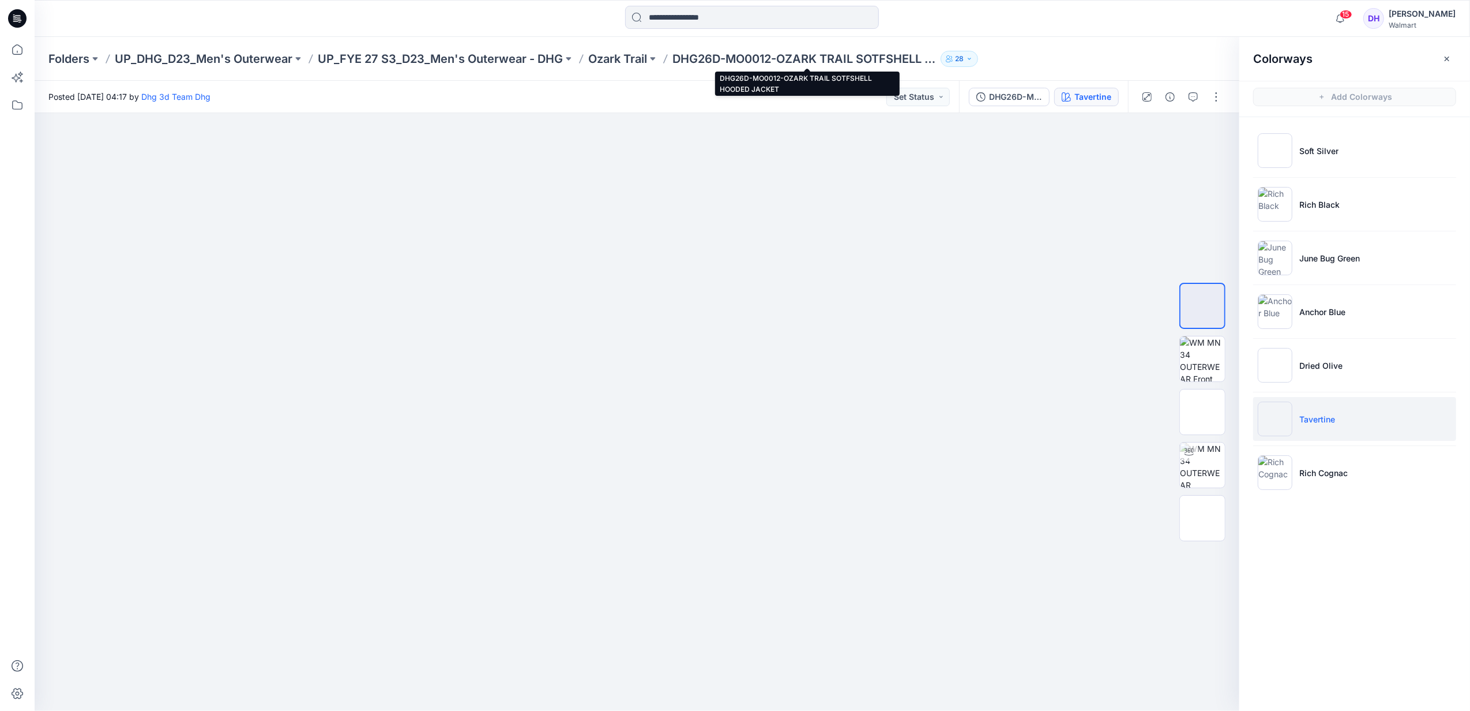
click at [843, 57] on p "DHG26D-MO0012-OZARK TRAIL SOTFSHELL HOODED JACKET" at bounding box center [805, 59] width 264 height 16
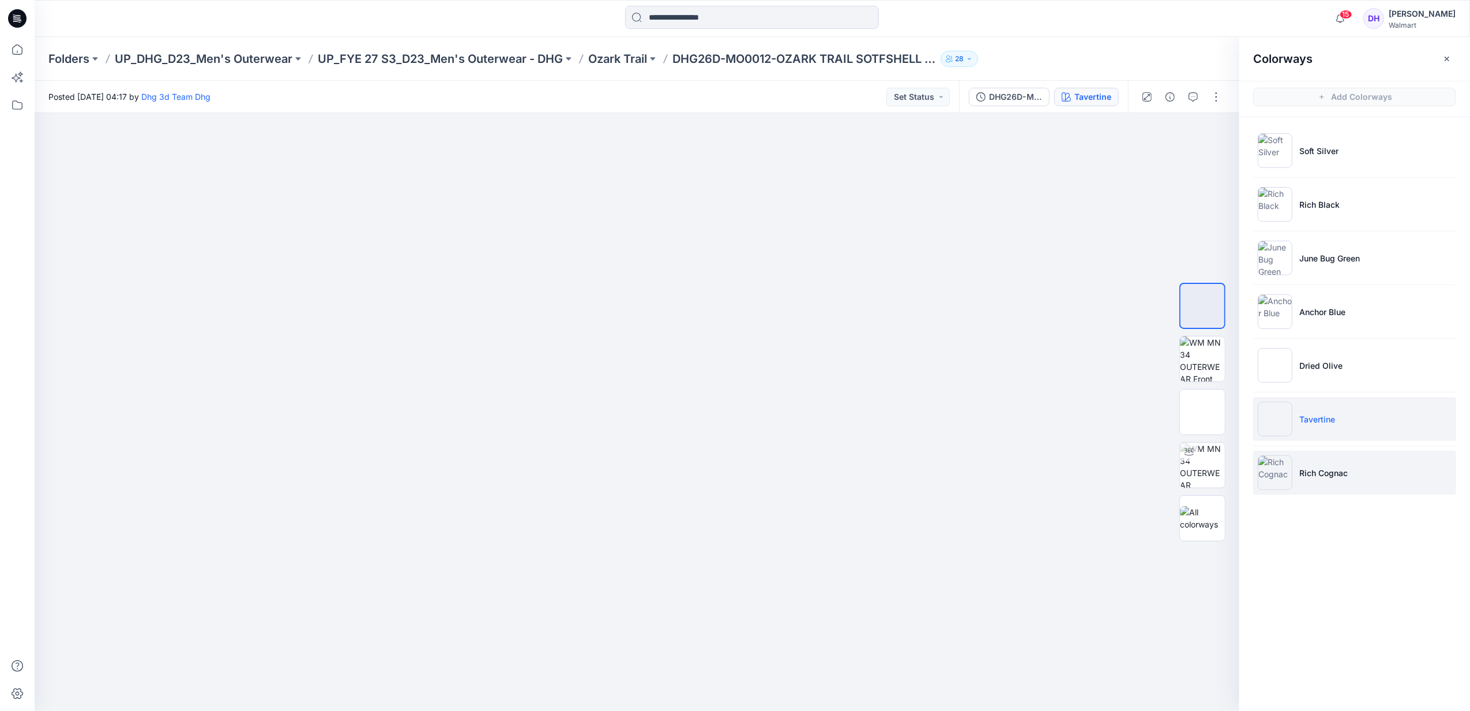
click at [1343, 486] on li "Rich Cognac" at bounding box center [1355, 473] width 203 height 44
click at [1335, 464] on li "Rich Cognac" at bounding box center [1355, 473] width 203 height 44
click at [617, 54] on p "Ozark Trail" at bounding box center [617, 59] width 59 height 16
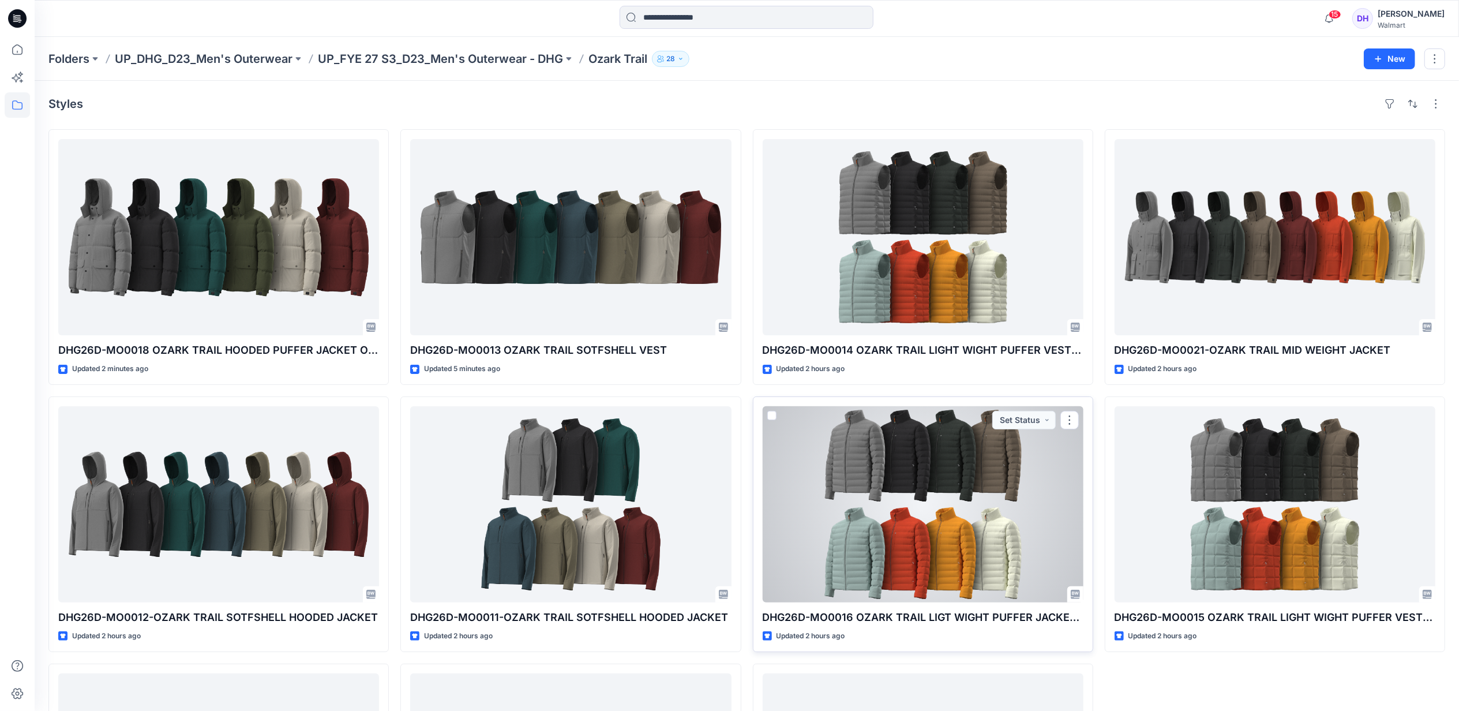
click at [901, 501] on div at bounding box center [923, 504] width 321 height 196
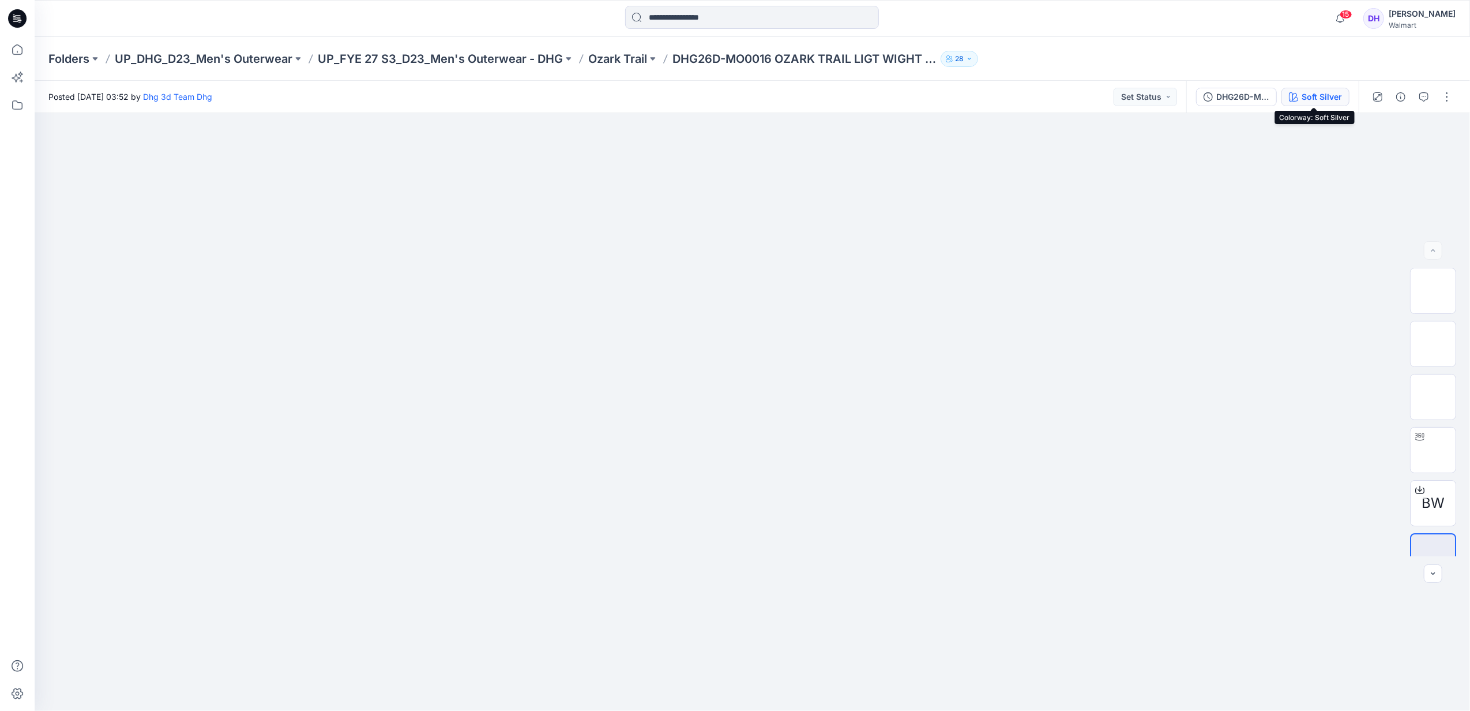
click at [1318, 95] on div "Soft Silver" at bounding box center [1322, 97] width 40 height 13
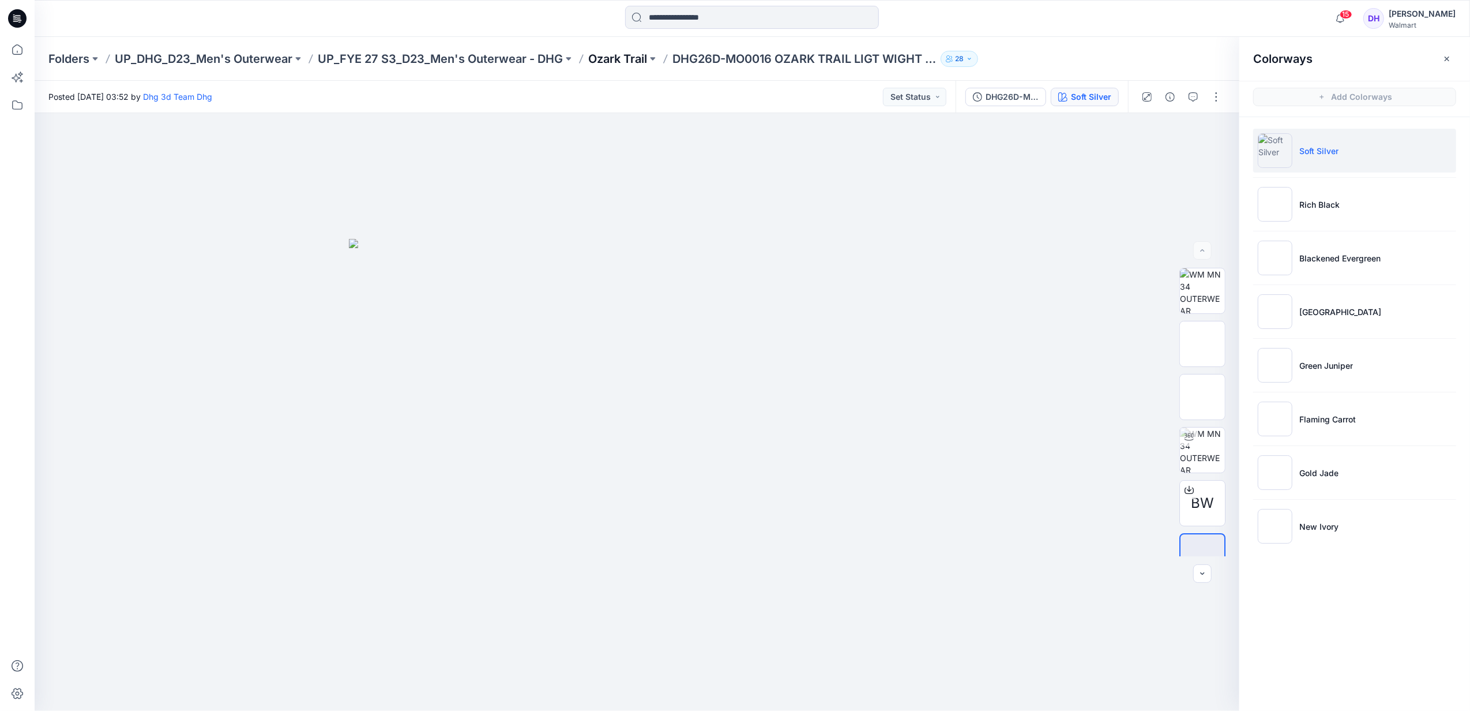
click at [631, 54] on p "Ozark Trail" at bounding box center [617, 59] width 59 height 16
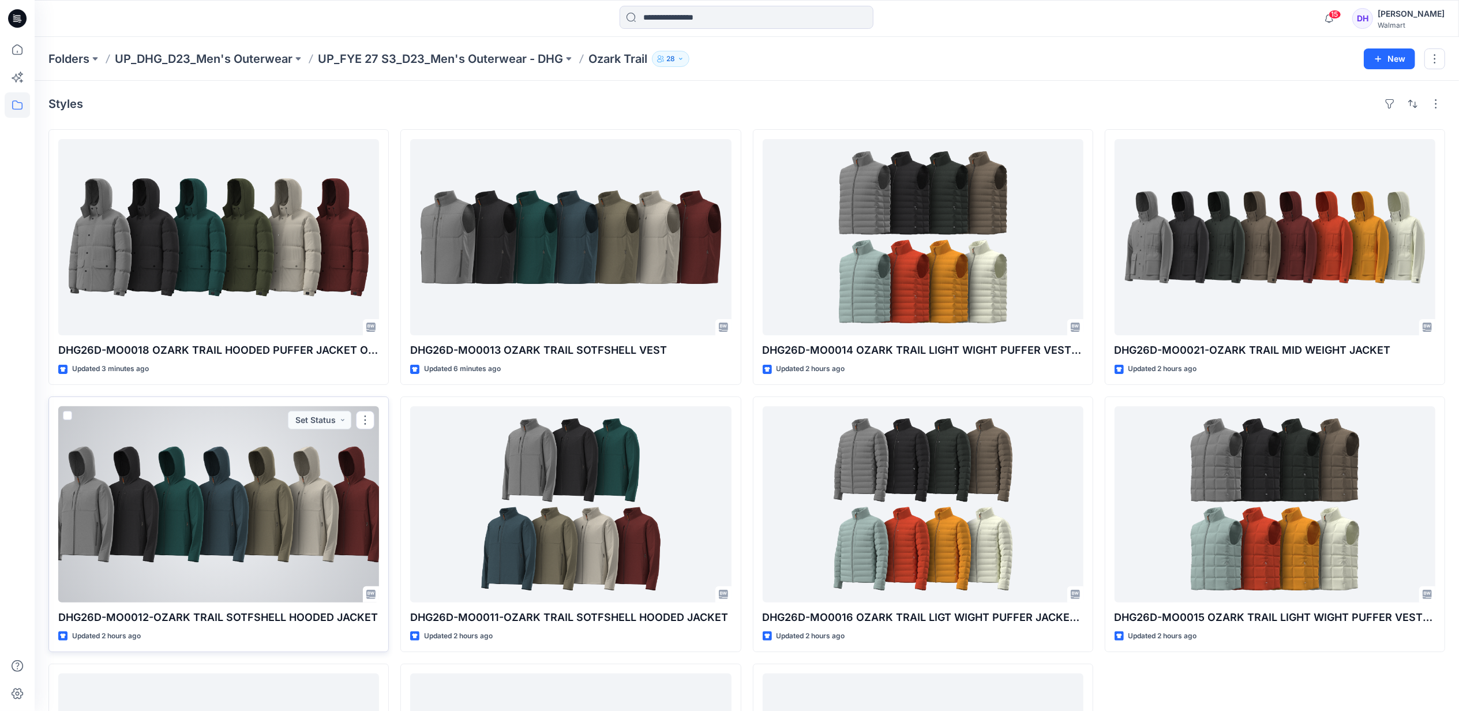
click at [231, 511] on div at bounding box center [218, 504] width 321 height 196
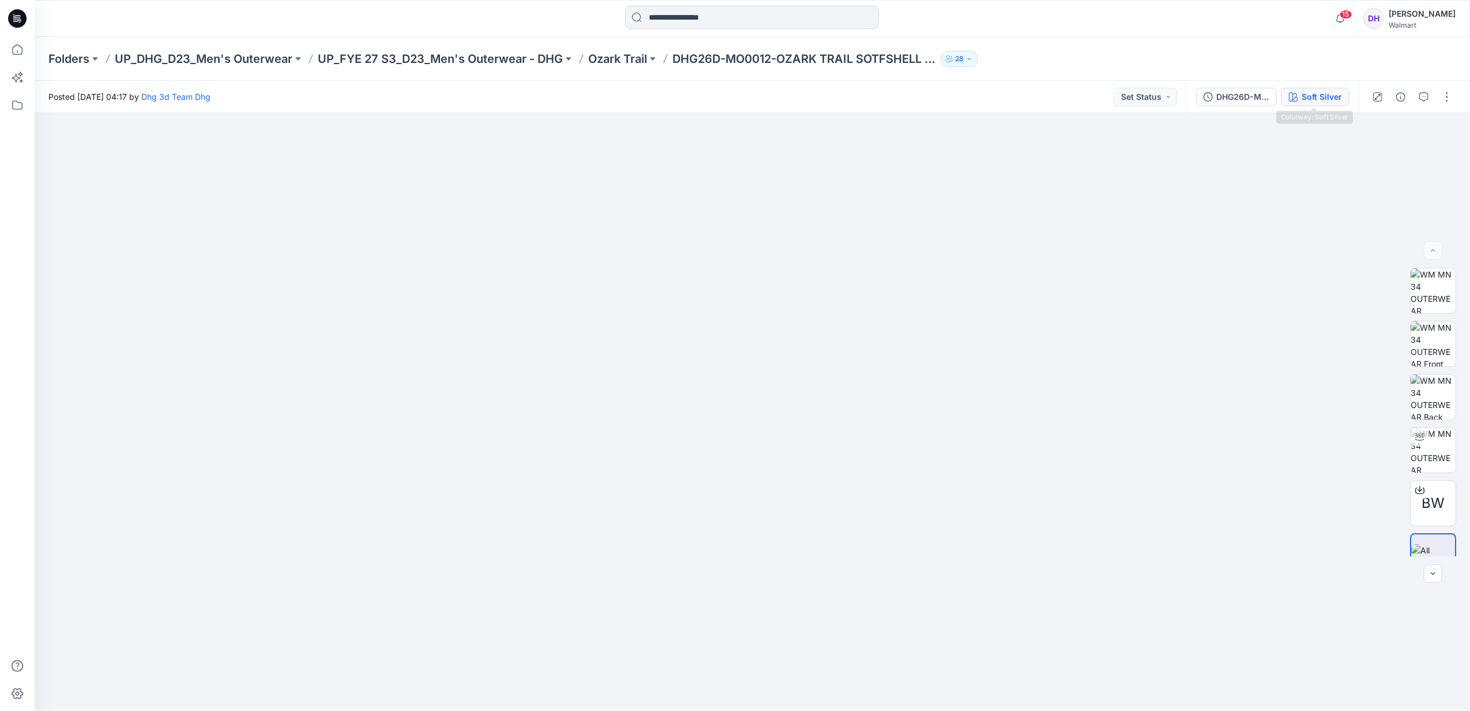
click at [1311, 98] on div "Soft Silver" at bounding box center [1322, 97] width 40 height 13
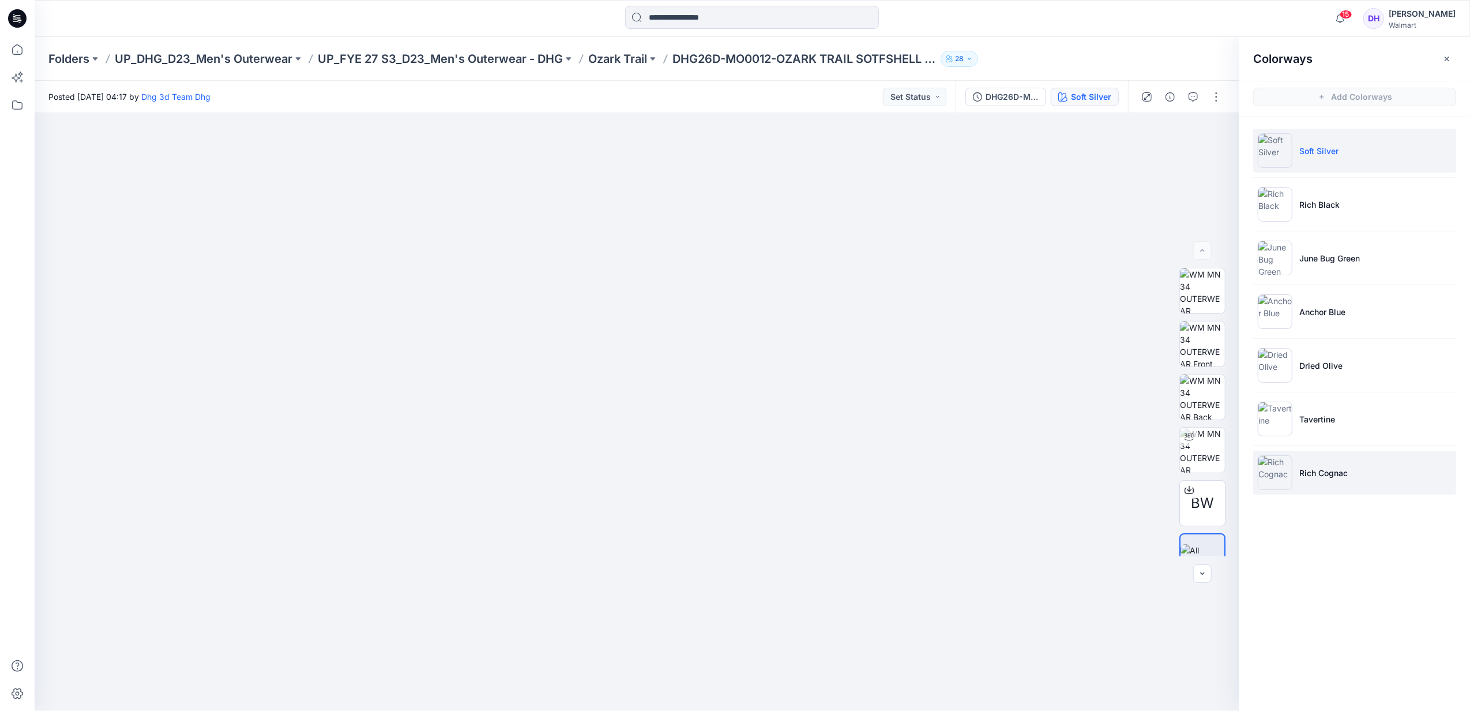
click at [1350, 468] on li "Rich Cognac" at bounding box center [1355, 473] width 203 height 44
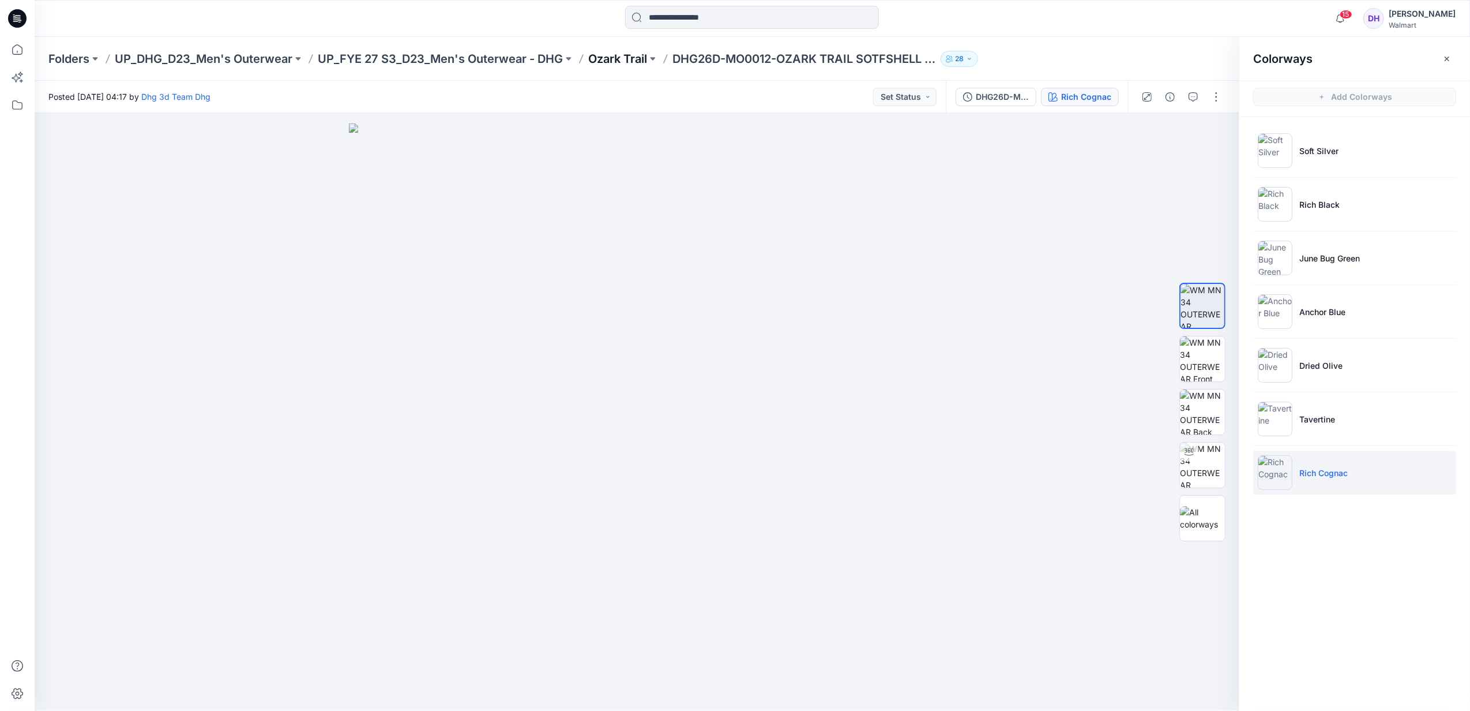
click at [637, 58] on p "Ozark Trail" at bounding box center [617, 59] width 59 height 16
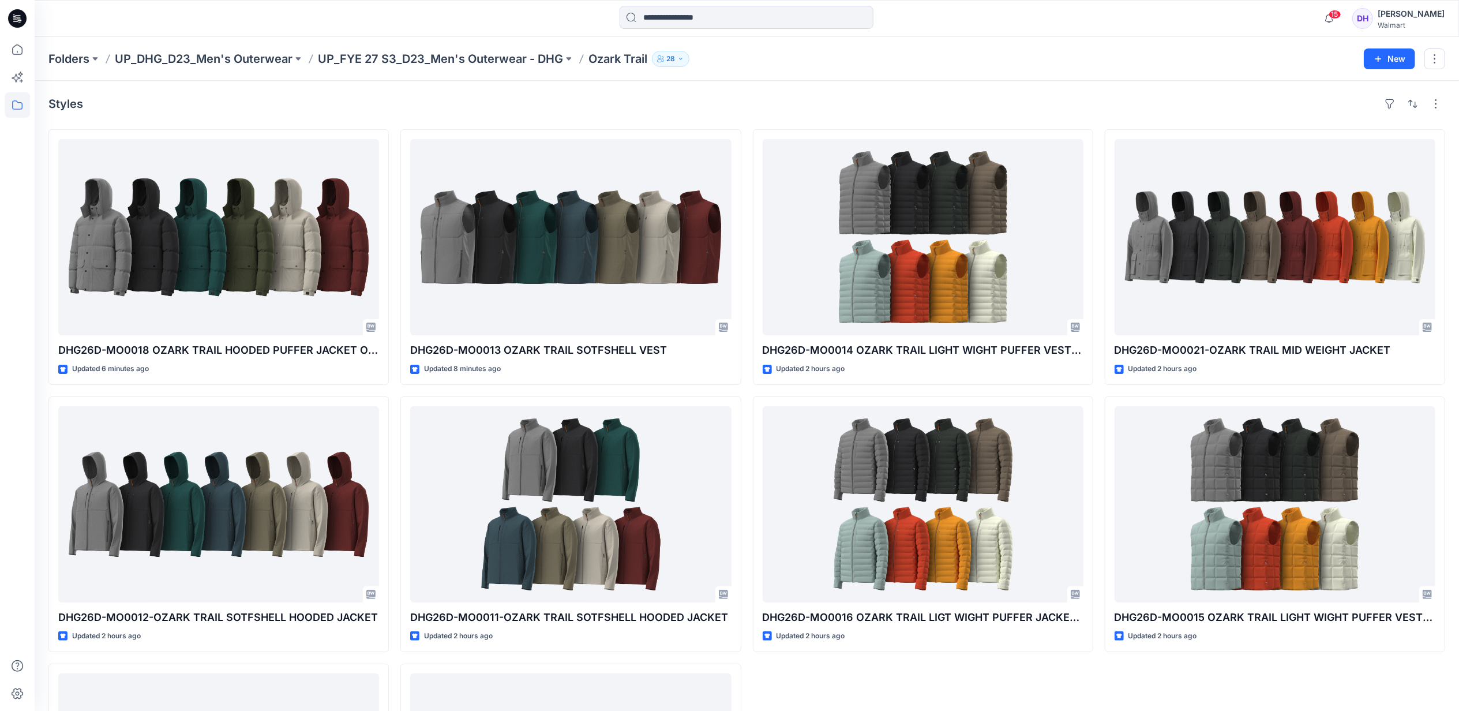
click at [258, 69] on div "Folders UP_DHG_D23_Men's Outerwear UP_FYE 27 S3_D23_Men's Outerwear - DHG Ozark…" at bounding box center [747, 59] width 1424 height 44
click at [260, 61] on p "UP_DHG_D23_Men's Outerwear" at bounding box center [204, 59] width 178 height 16
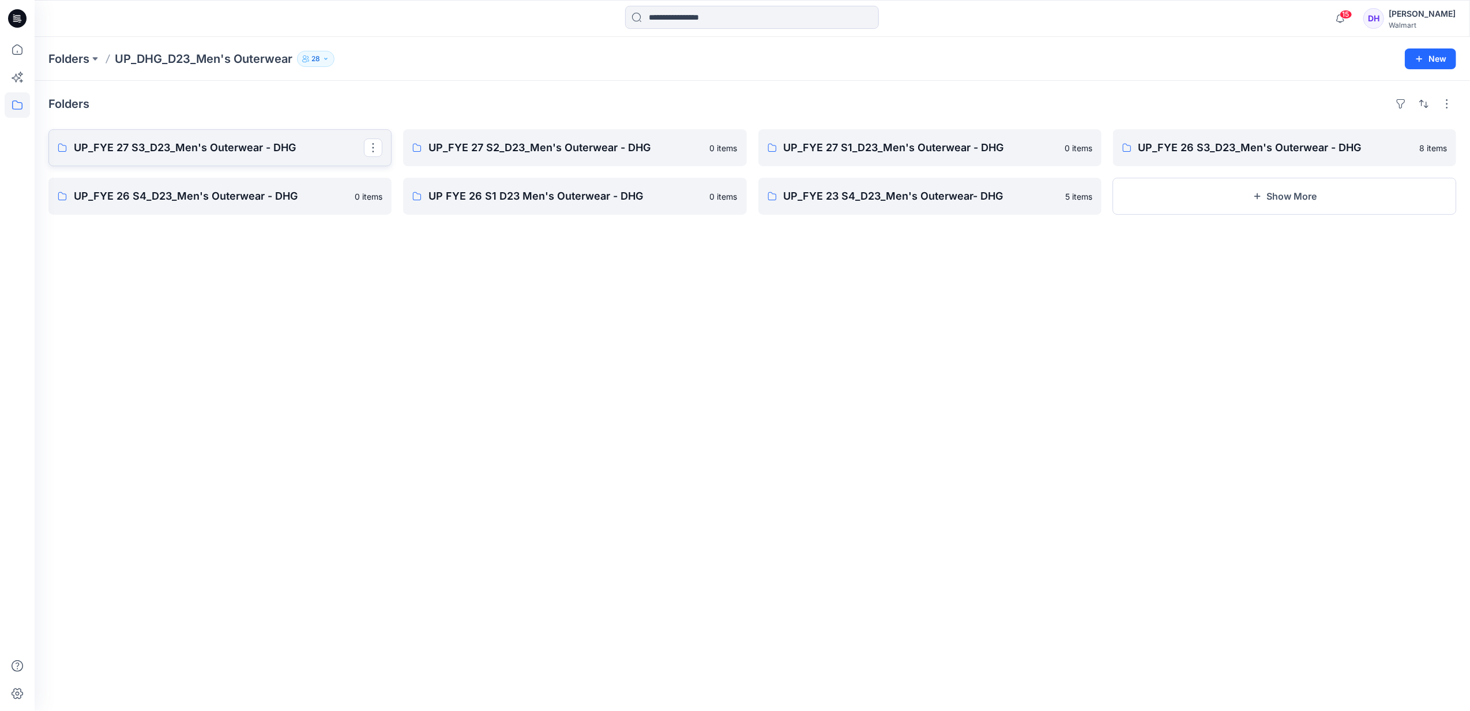
click at [284, 157] on link "UP_FYE 27 S3_D23_Men's Outerwear - DHG" at bounding box center [219, 147] width 343 height 37
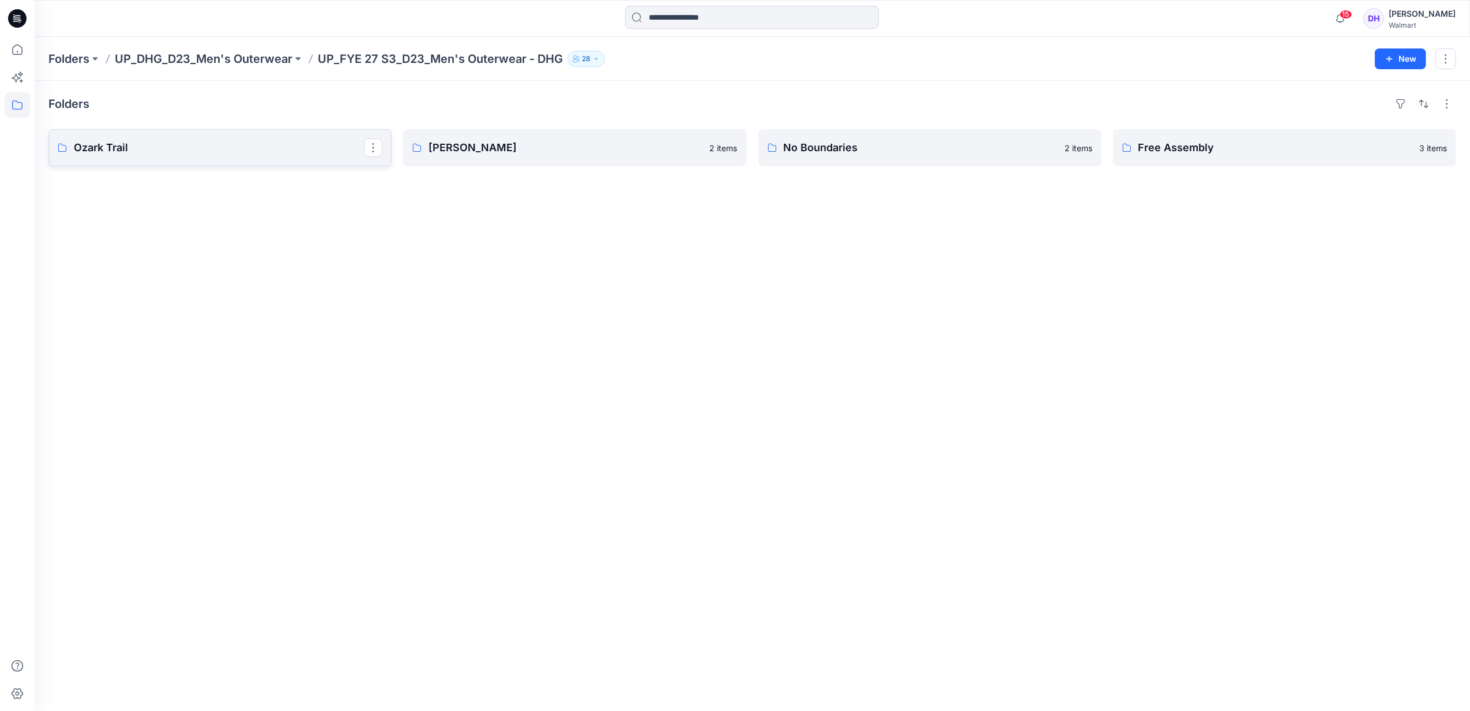
click at [286, 156] on link "Ozark Trail" at bounding box center [219, 147] width 343 height 37
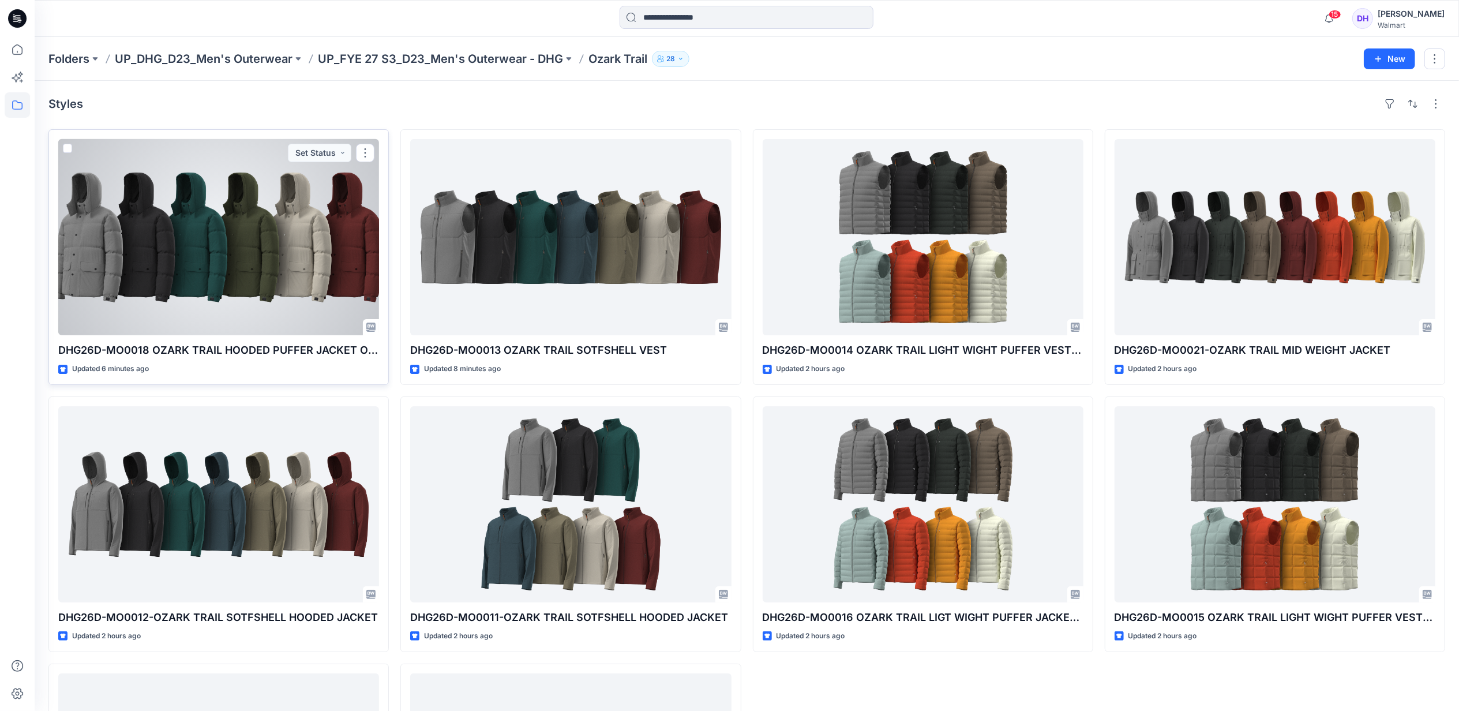
click at [254, 288] on div at bounding box center [218, 237] width 321 height 196
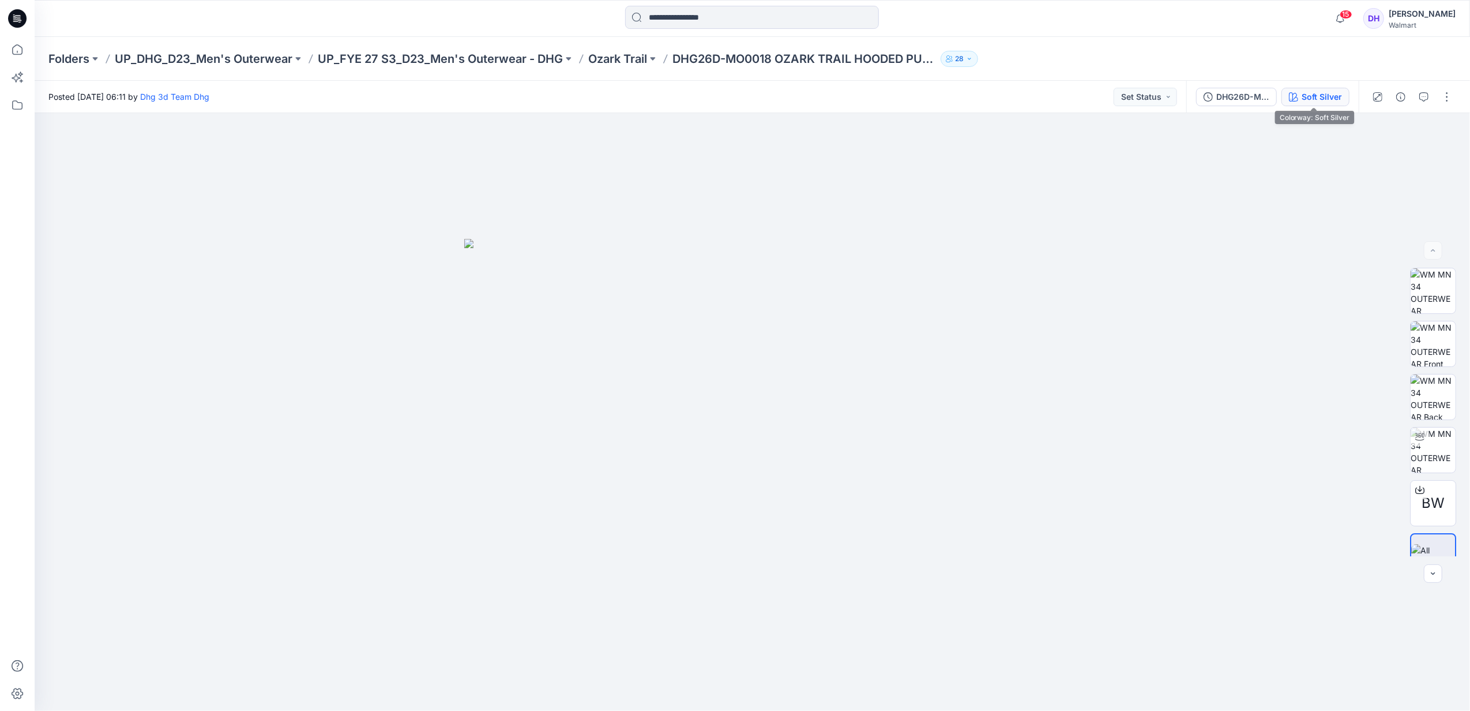
click at [1327, 95] on div "Soft Silver" at bounding box center [1322, 97] width 40 height 13
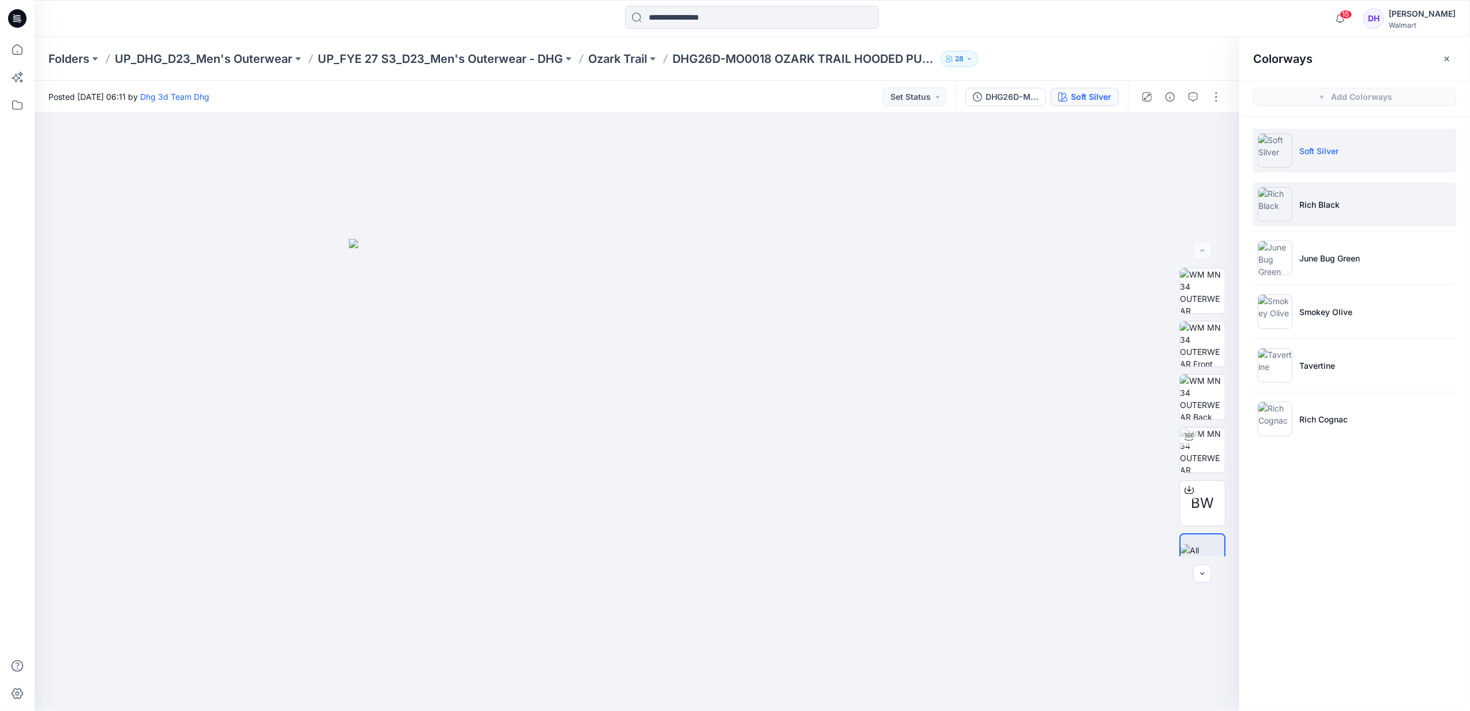
click at [1321, 204] on p "Rich Black" at bounding box center [1320, 204] width 40 height 12
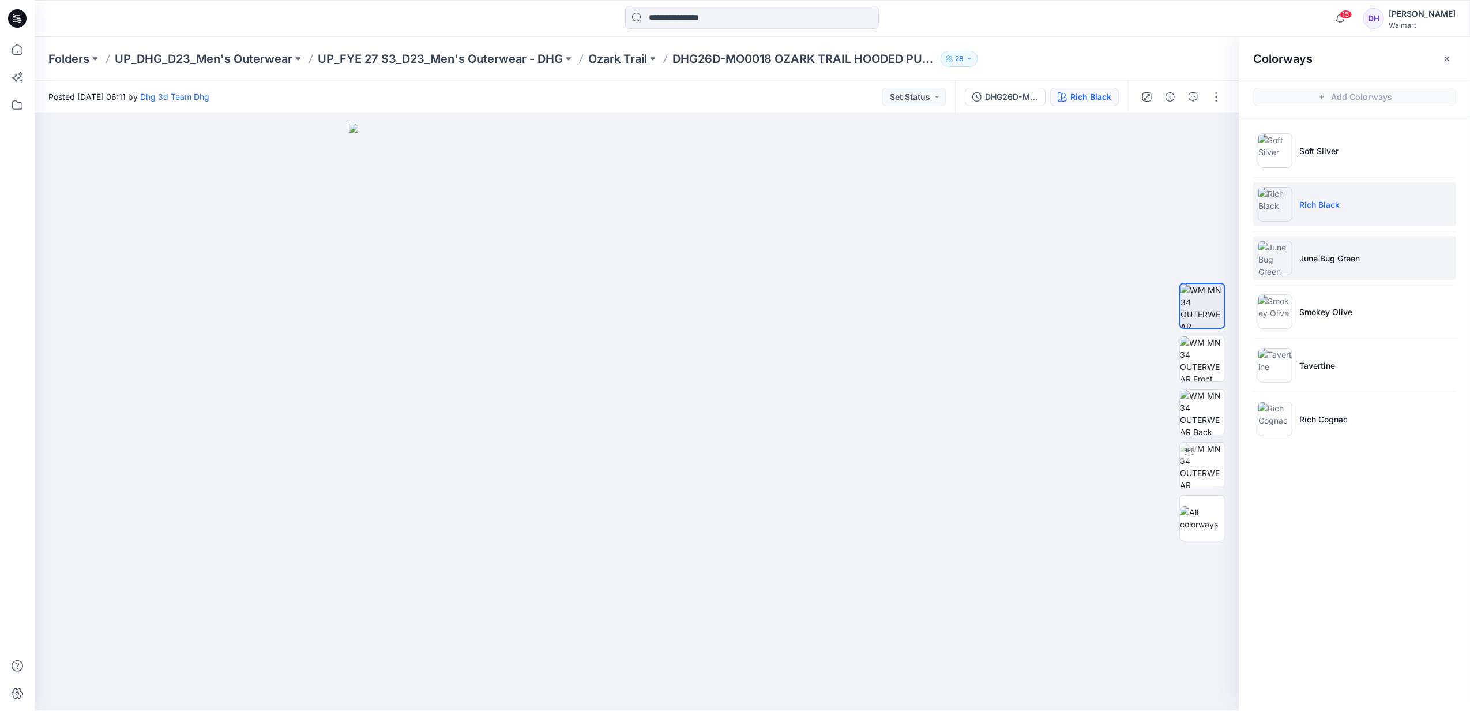
click at [1342, 250] on li "June Bug Green" at bounding box center [1355, 258] width 203 height 44
click at [1367, 301] on li "Smokey Olive" at bounding box center [1355, 312] width 203 height 44
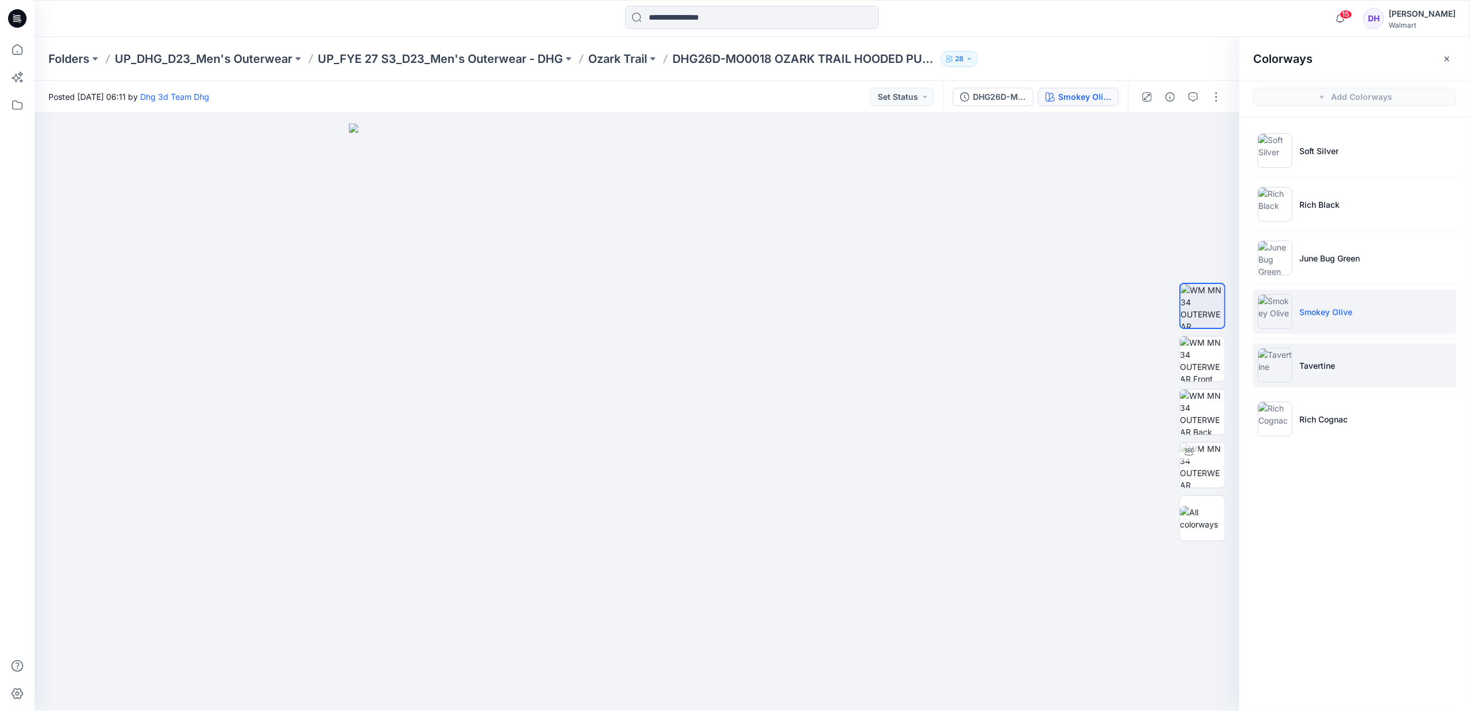
click at [1334, 354] on li "Tavertine" at bounding box center [1355, 365] width 203 height 44
click at [1344, 436] on li "Rich Cognac" at bounding box center [1355, 419] width 203 height 44
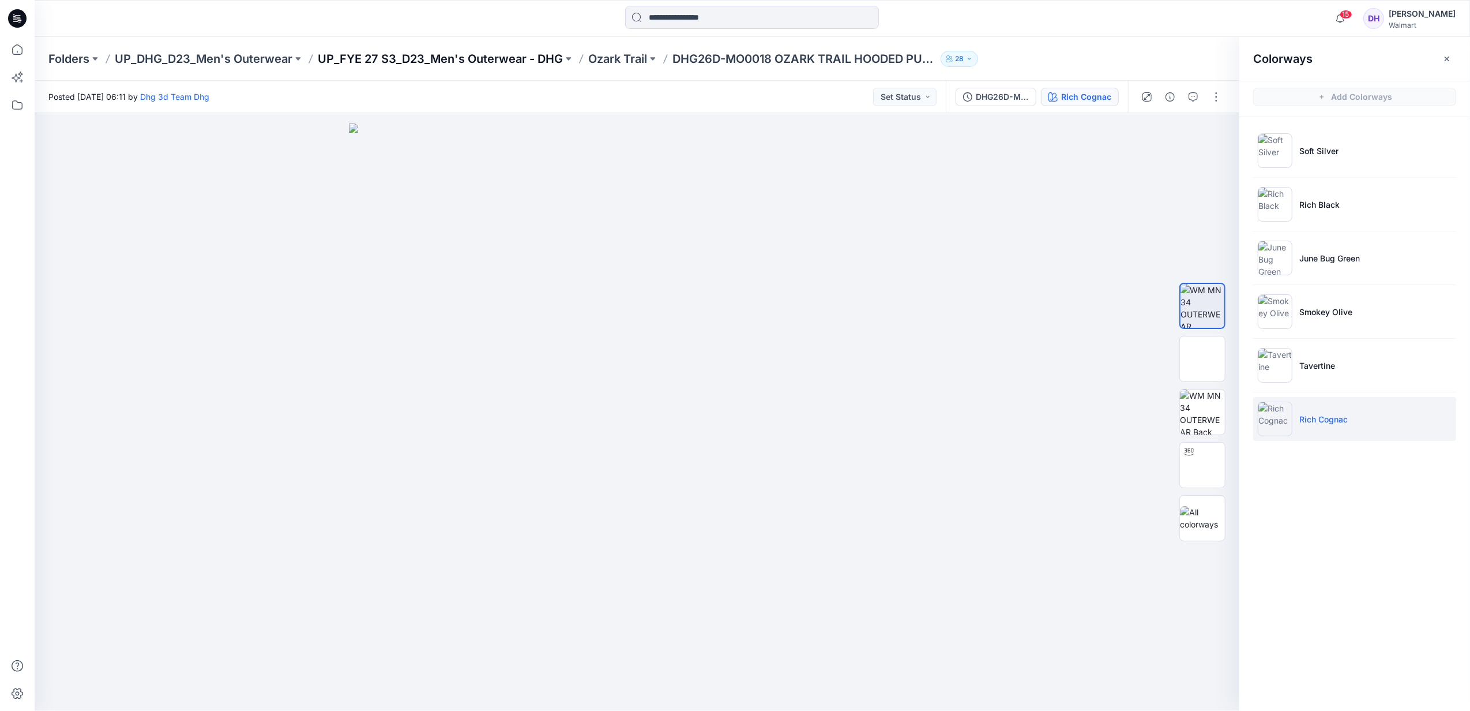
click at [522, 58] on p "UP_FYE 27 S3_D23_Men's Outerwear - DHG" at bounding box center [440, 59] width 245 height 16
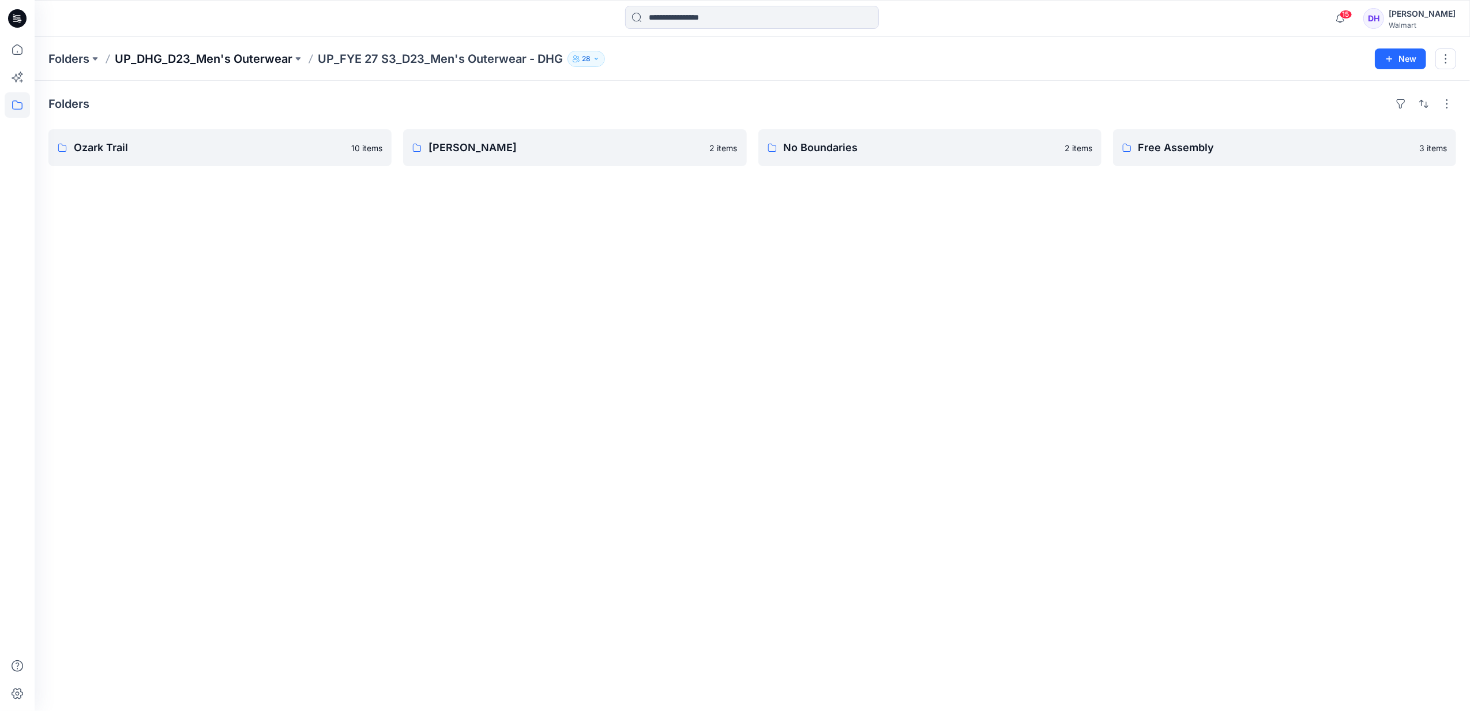
click at [264, 61] on p "UP_DHG_D23_Men's Outerwear" at bounding box center [204, 59] width 178 height 16
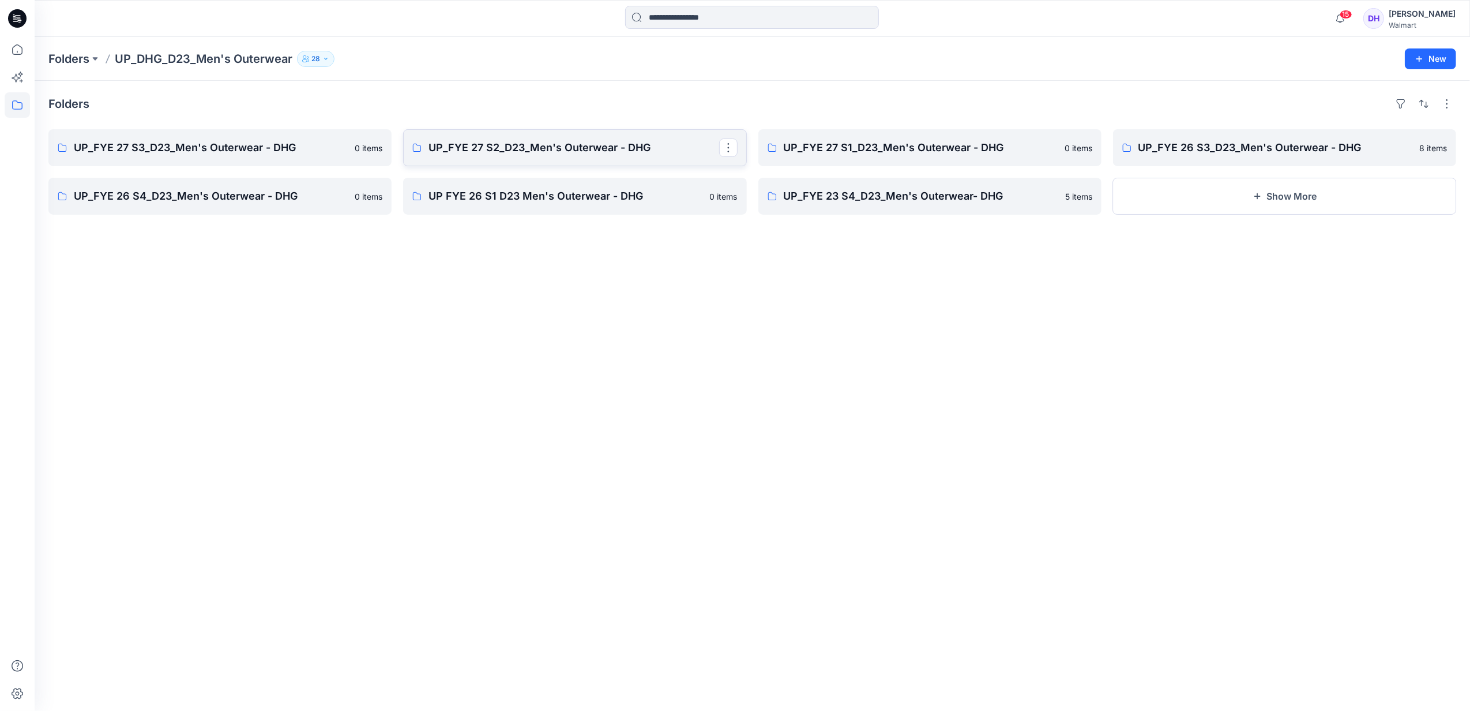
click at [613, 160] on link "UP_FYE 27 S2_D23_Men's Outerwear - DHG" at bounding box center [574, 147] width 343 height 37
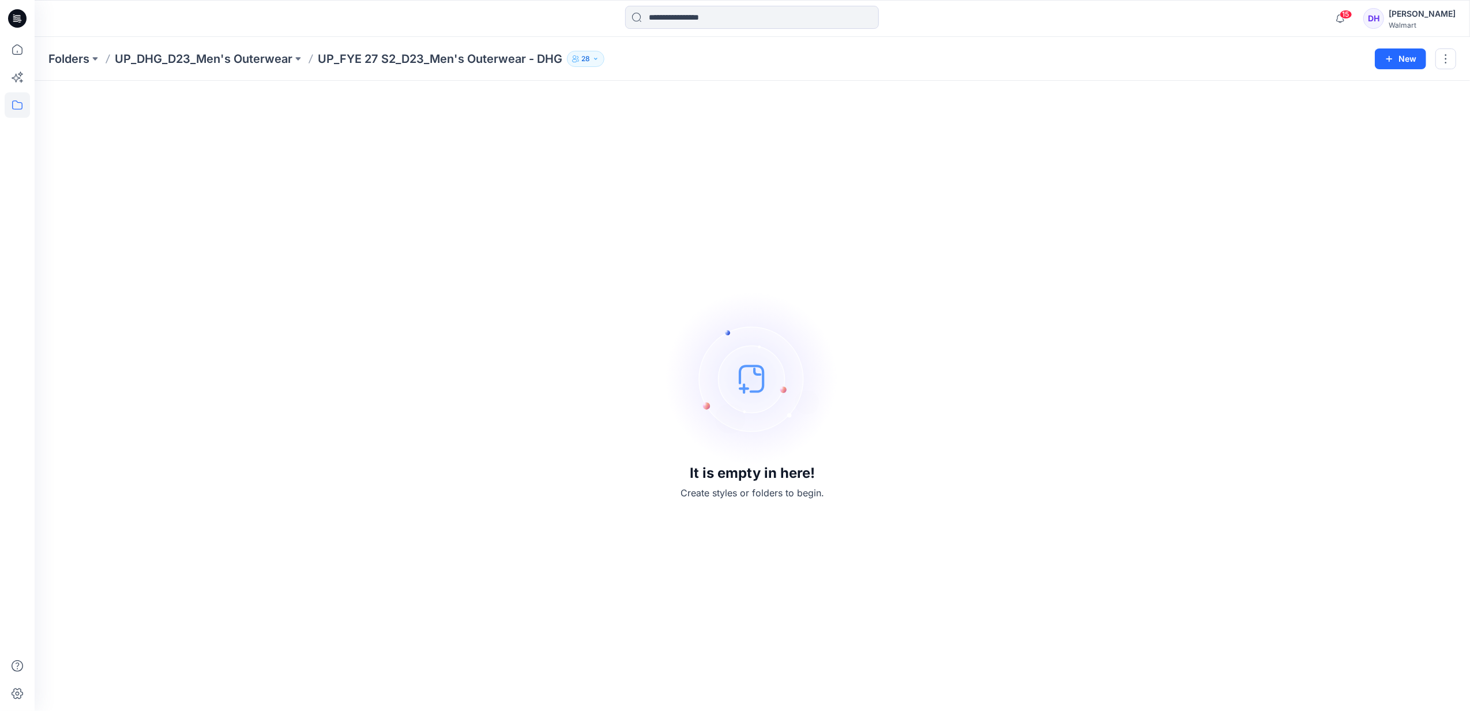
click at [215, 68] on div "Folders UP_DHG_D23_Men's Outerwear UP_FYE 27 S2_D23_Men's Outerwear - DHG 28 New" at bounding box center [753, 59] width 1436 height 44
click at [171, 63] on p "UP_DHG_D23_Men's Outerwear" at bounding box center [204, 59] width 178 height 16
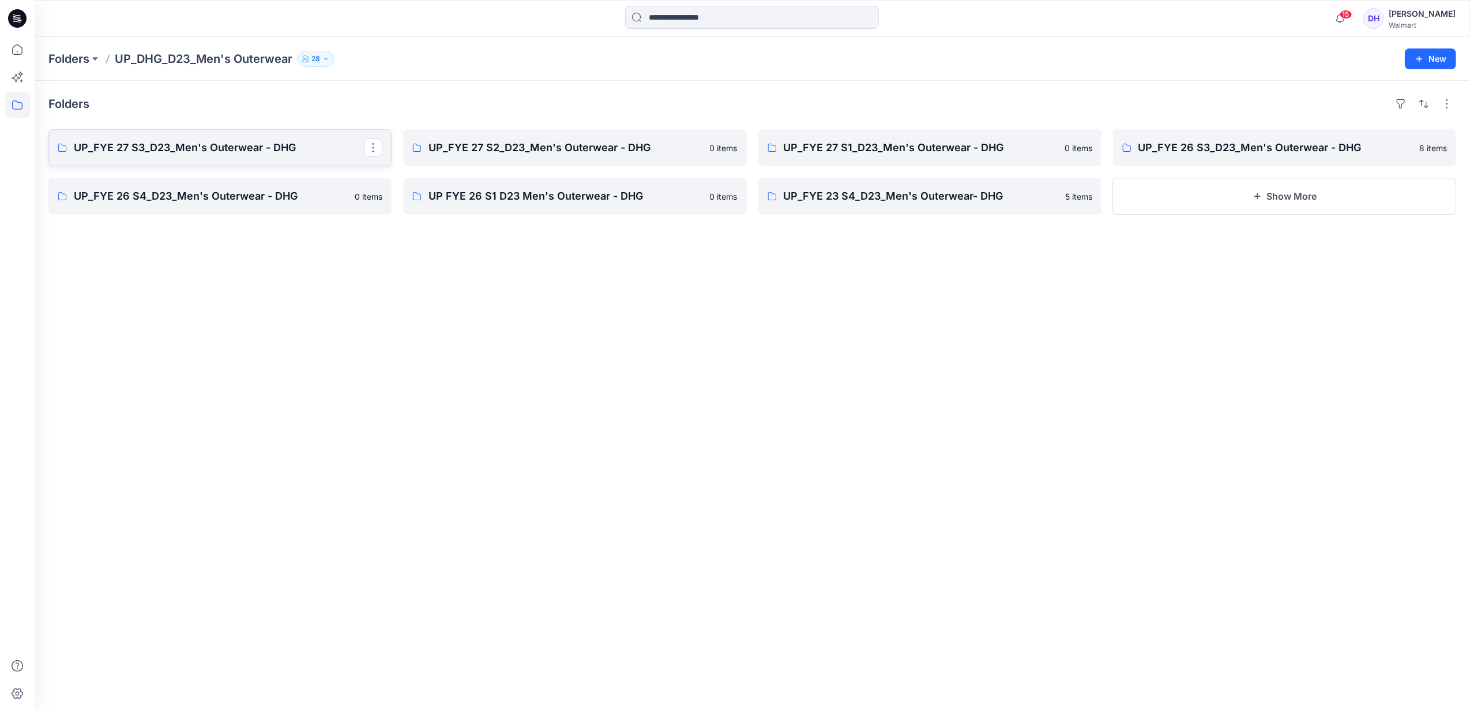
click at [216, 151] on p "UP_FYE 27 S3_D23_Men's Outerwear - DHG" at bounding box center [219, 148] width 290 height 16
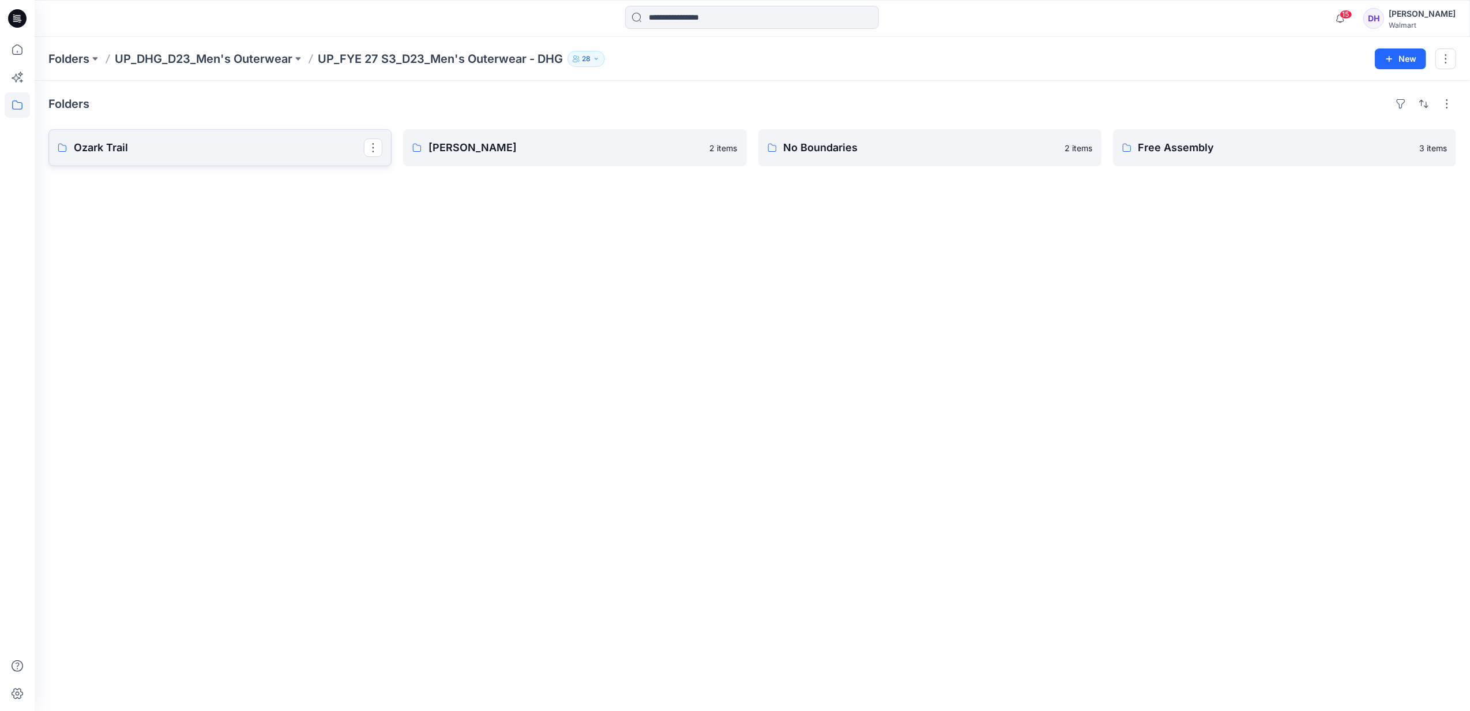
click at [320, 150] on p "Ozark Trail" at bounding box center [219, 148] width 290 height 16
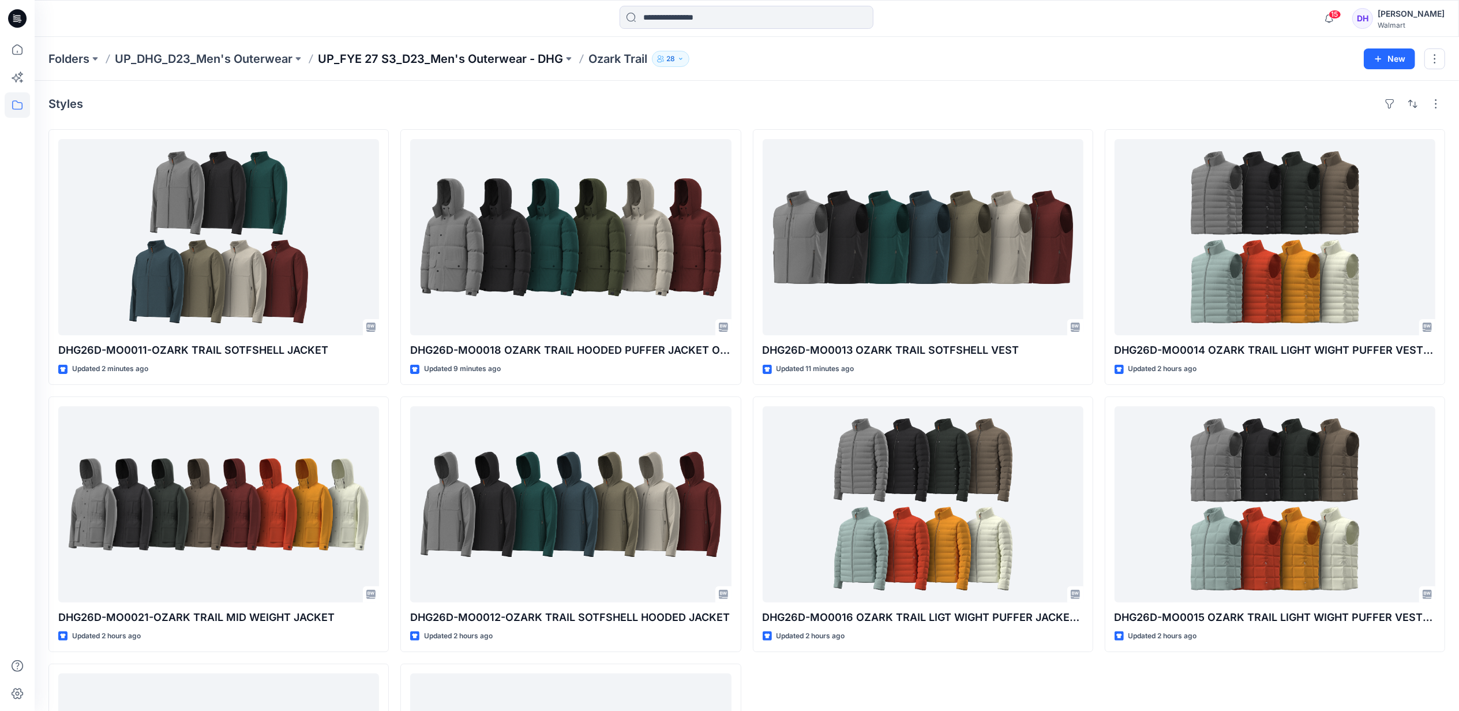
click at [462, 62] on p "UP_FYE 27 S3_D23_Men's Outerwear - DHG" at bounding box center [440, 59] width 245 height 16
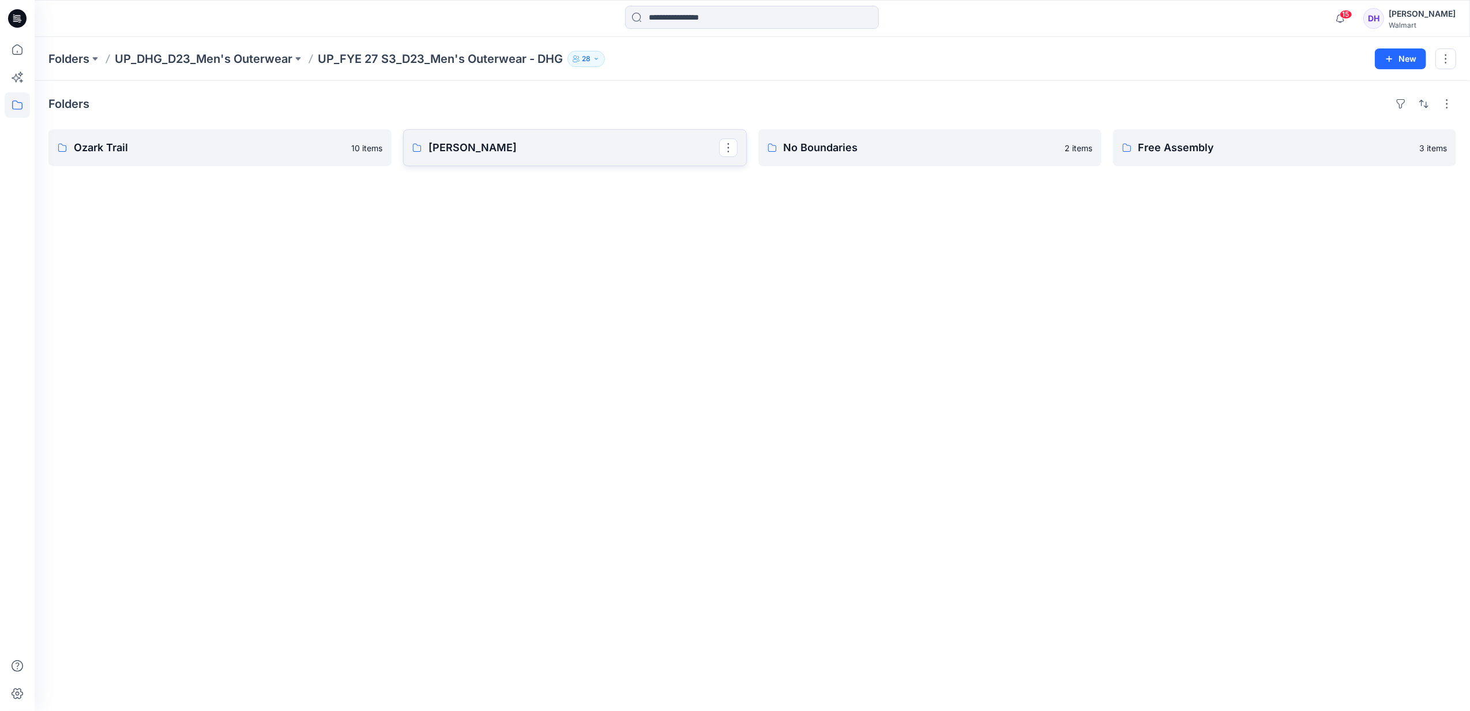
click at [626, 152] on p "[PERSON_NAME]" at bounding box center [574, 148] width 290 height 16
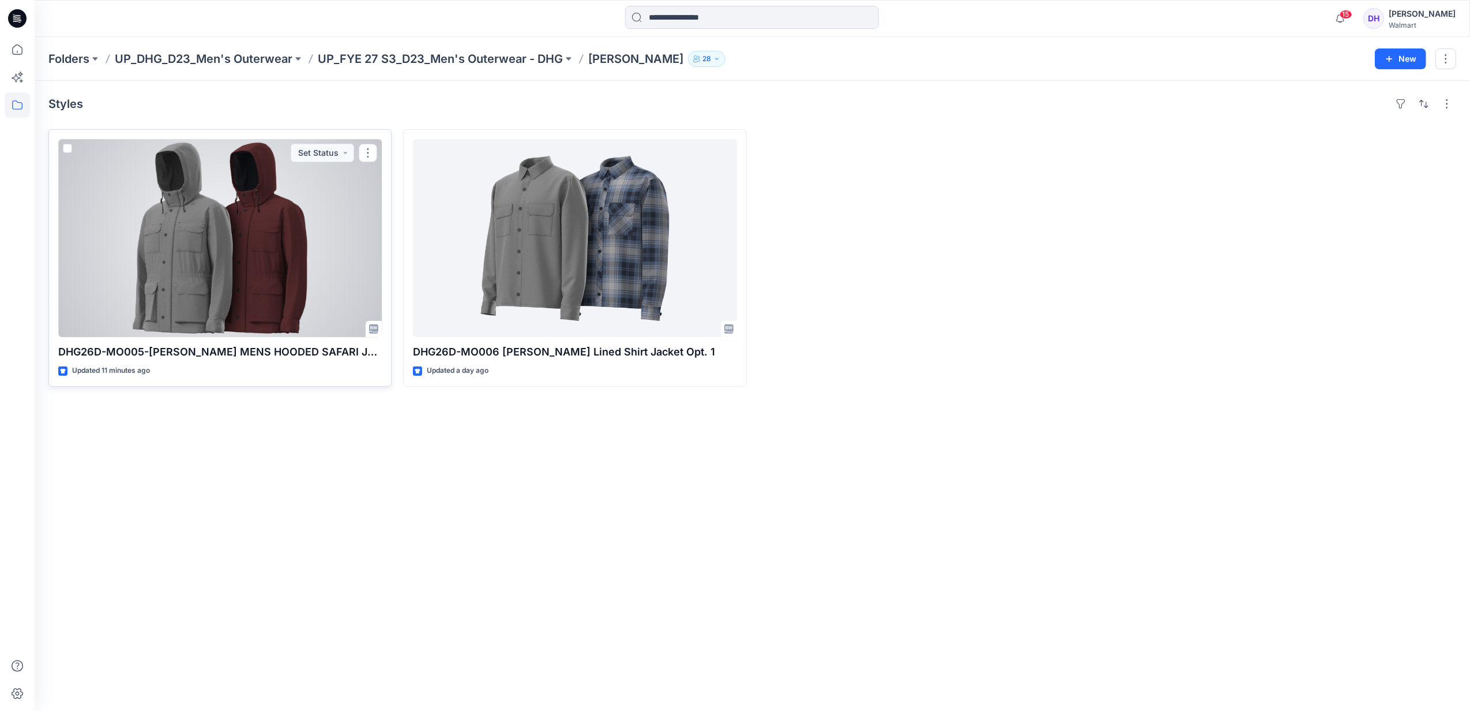
click at [295, 346] on p "DHG26D-MO005-[PERSON_NAME] MENS HOODED SAFARI JACKET" at bounding box center [220, 352] width 324 height 16
click at [276, 236] on div at bounding box center [220, 238] width 324 height 198
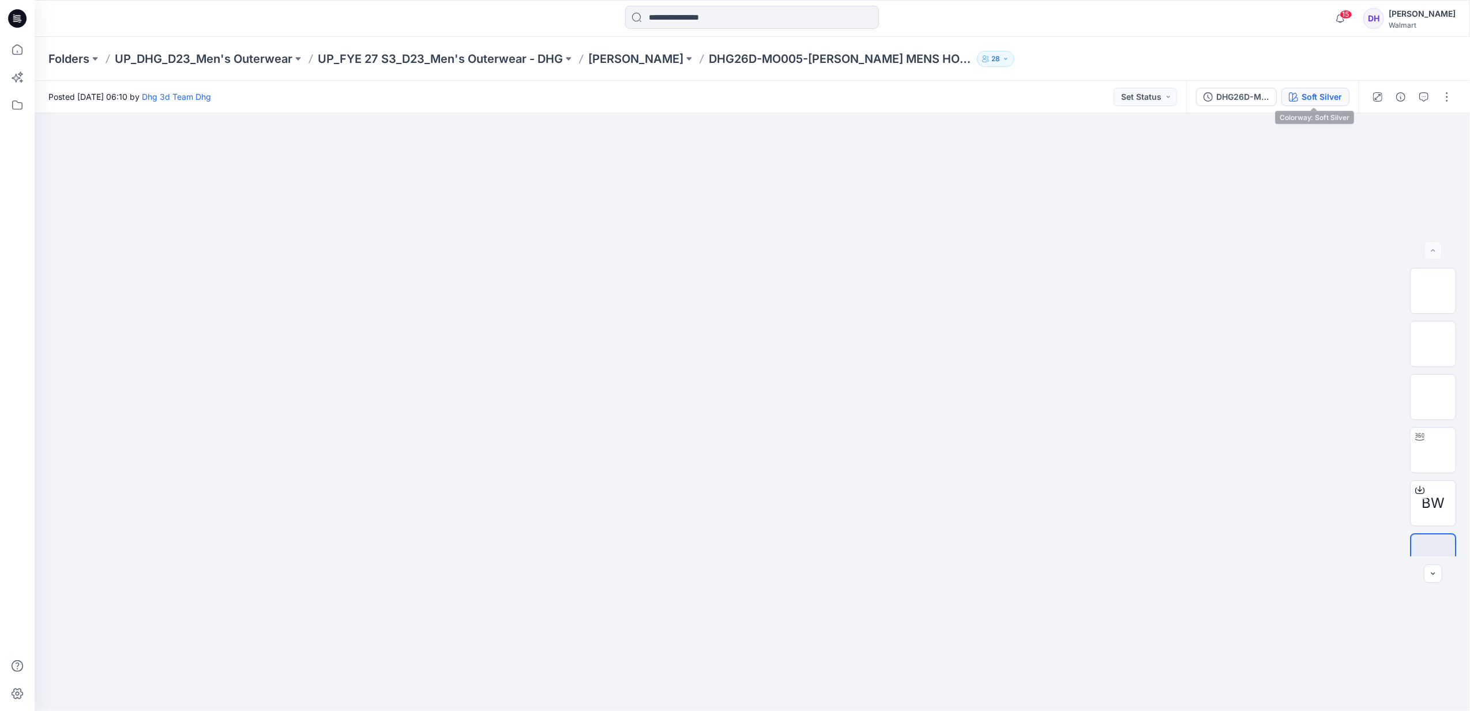
click at [1333, 98] on div "Soft Silver" at bounding box center [1322, 97] width 40 height 13
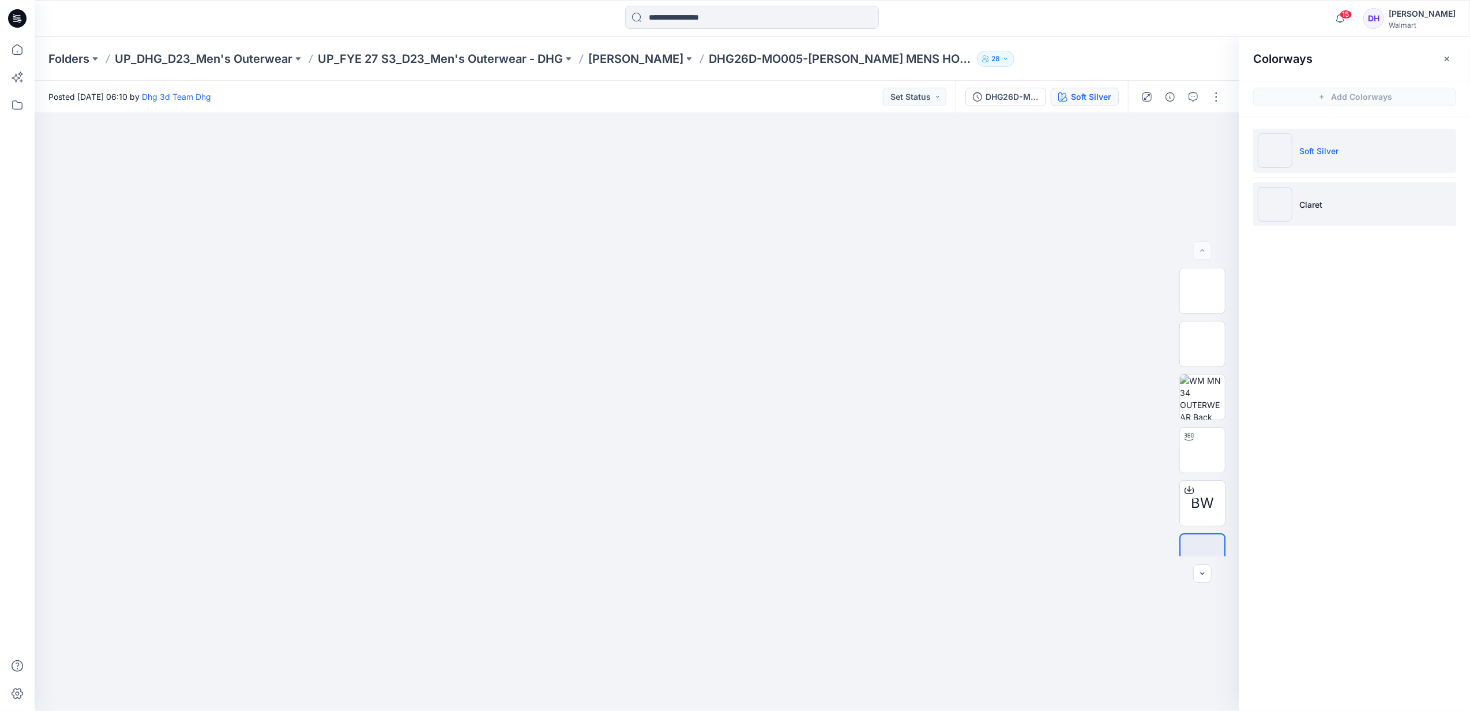
click at [1311, 210] on p "Claret" at bounding box center [1311, 204] width 23 height 12
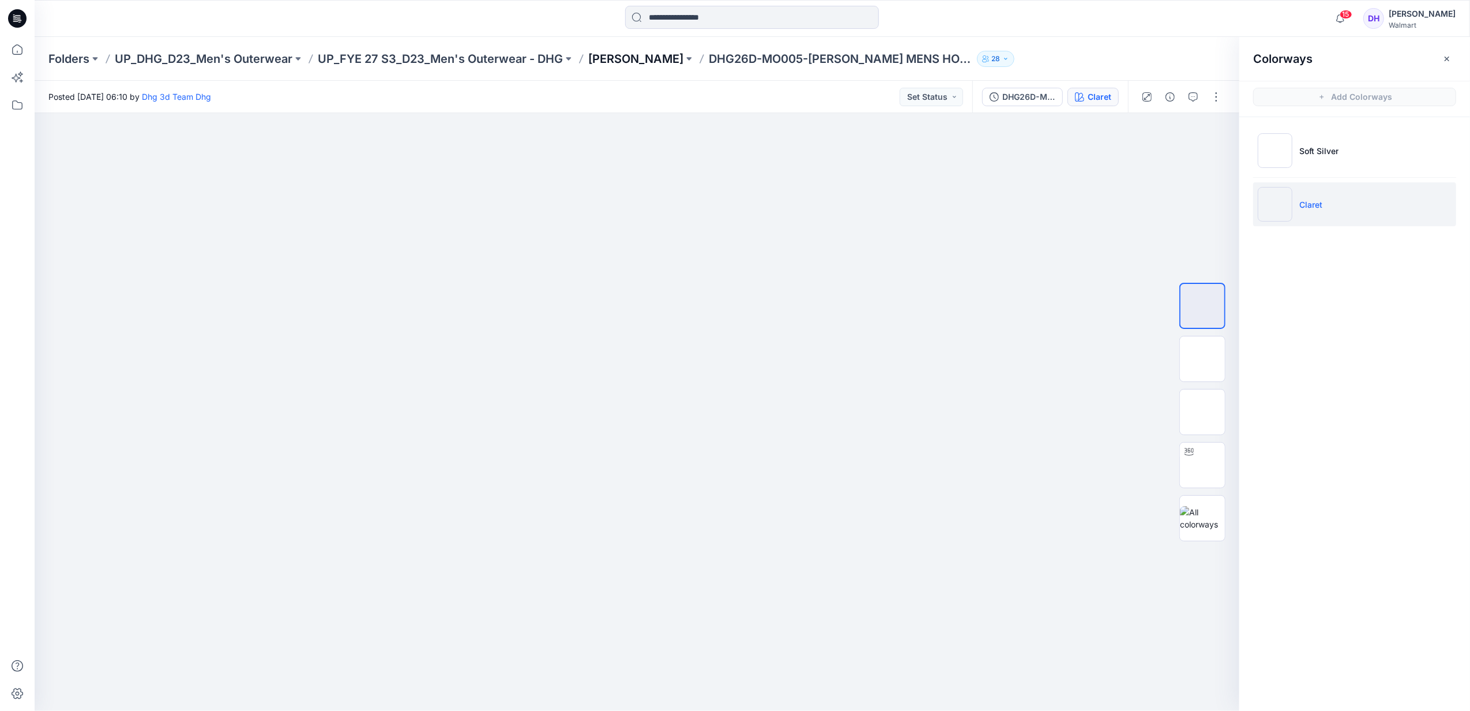
click at [618, 62] on p "[PERSON_NAME]" at bounding box center [635, 59] width 95 height 16
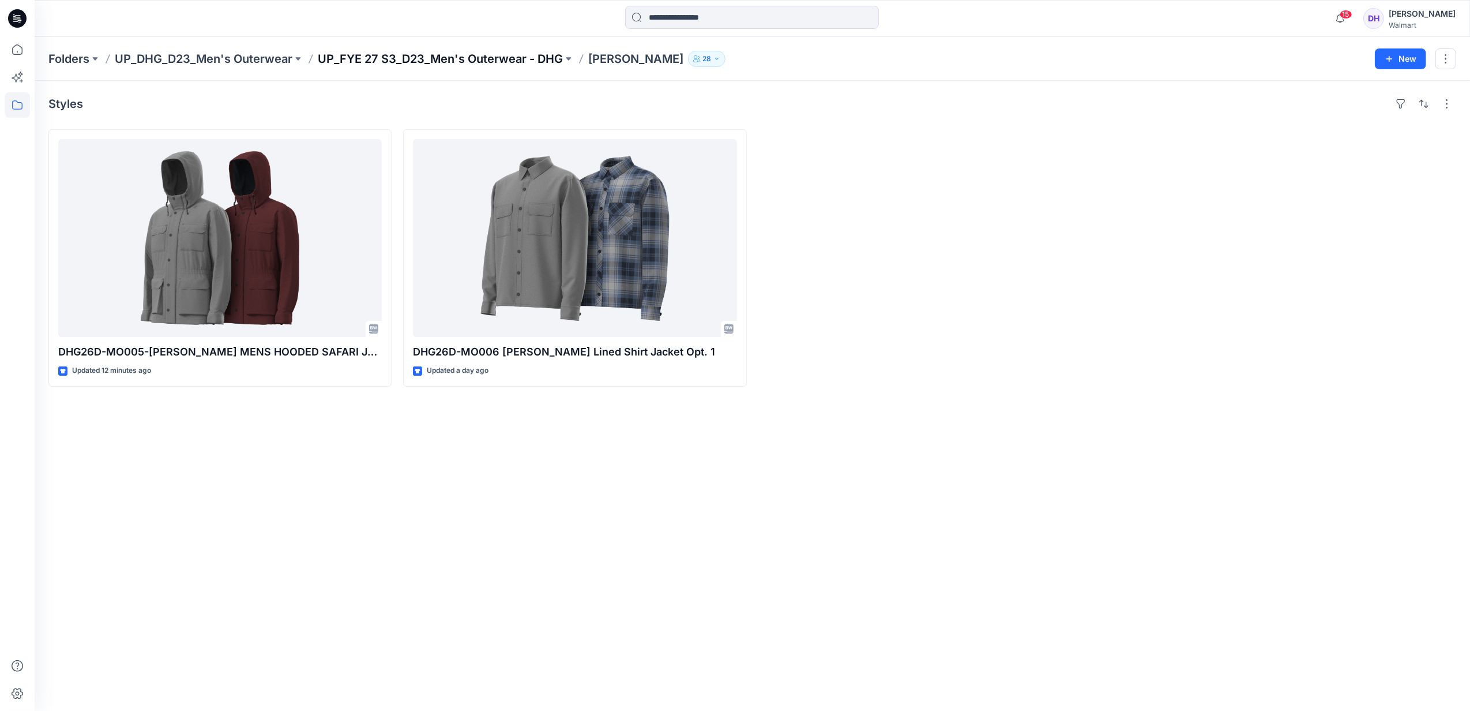
click at [507, 58] on p "UP_FYE 27 S3_D23_Men's Outerwear - DHG" at bounding box center [440, 59] width 245 height 16
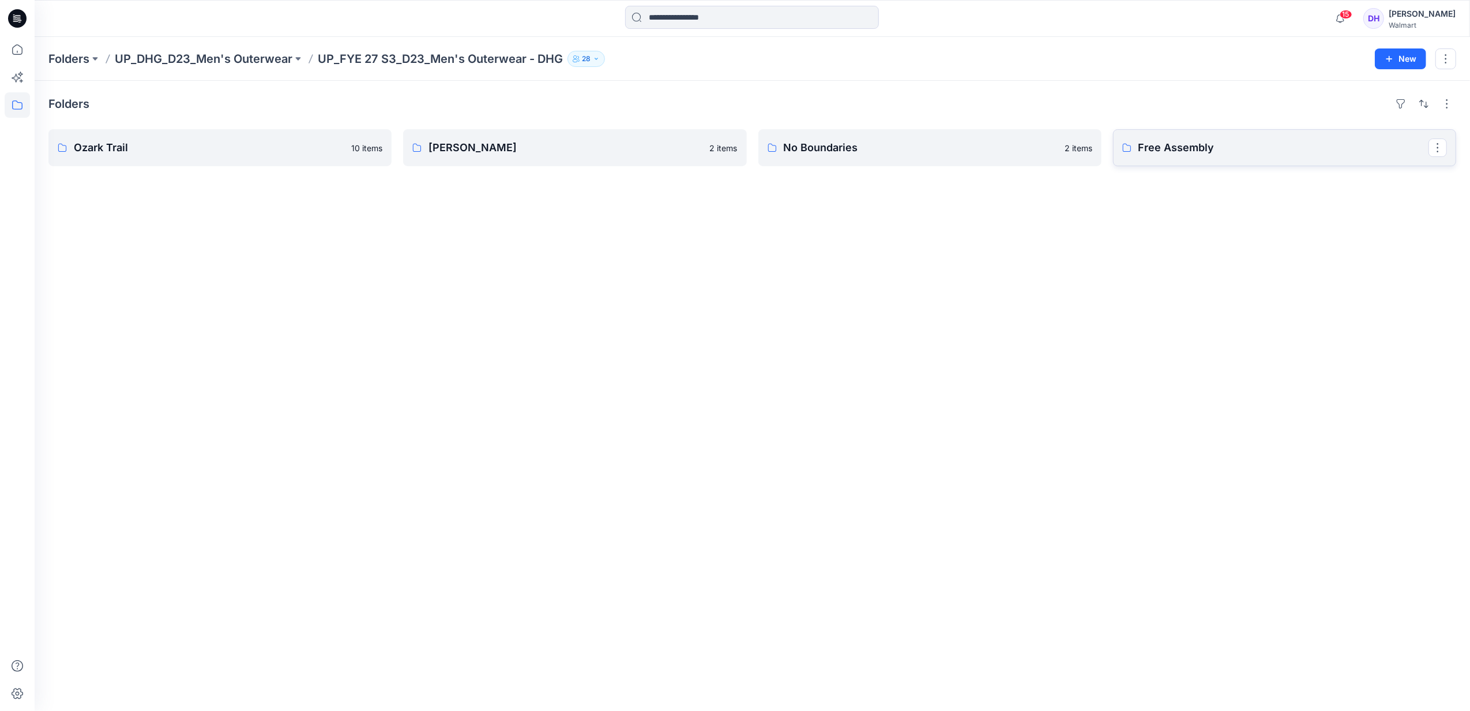
click at [1233, 155] on p "Free Assembly" at bounding box center [1284, 148] width 290 height 16
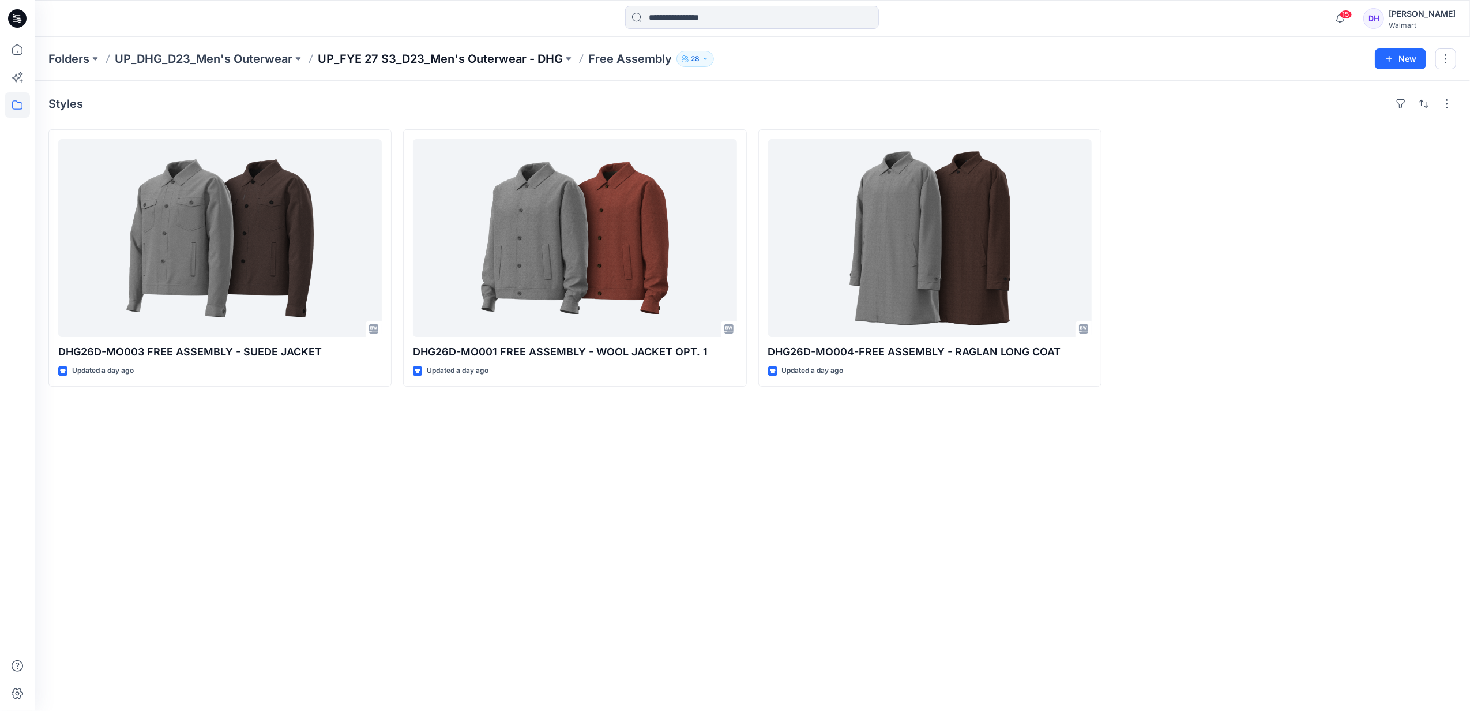
click at [528, 62] on p "UP_FYE 27 S3_D23_Men's Outerwear - DHG" at bounding box center [440, 59] width 245 height 16
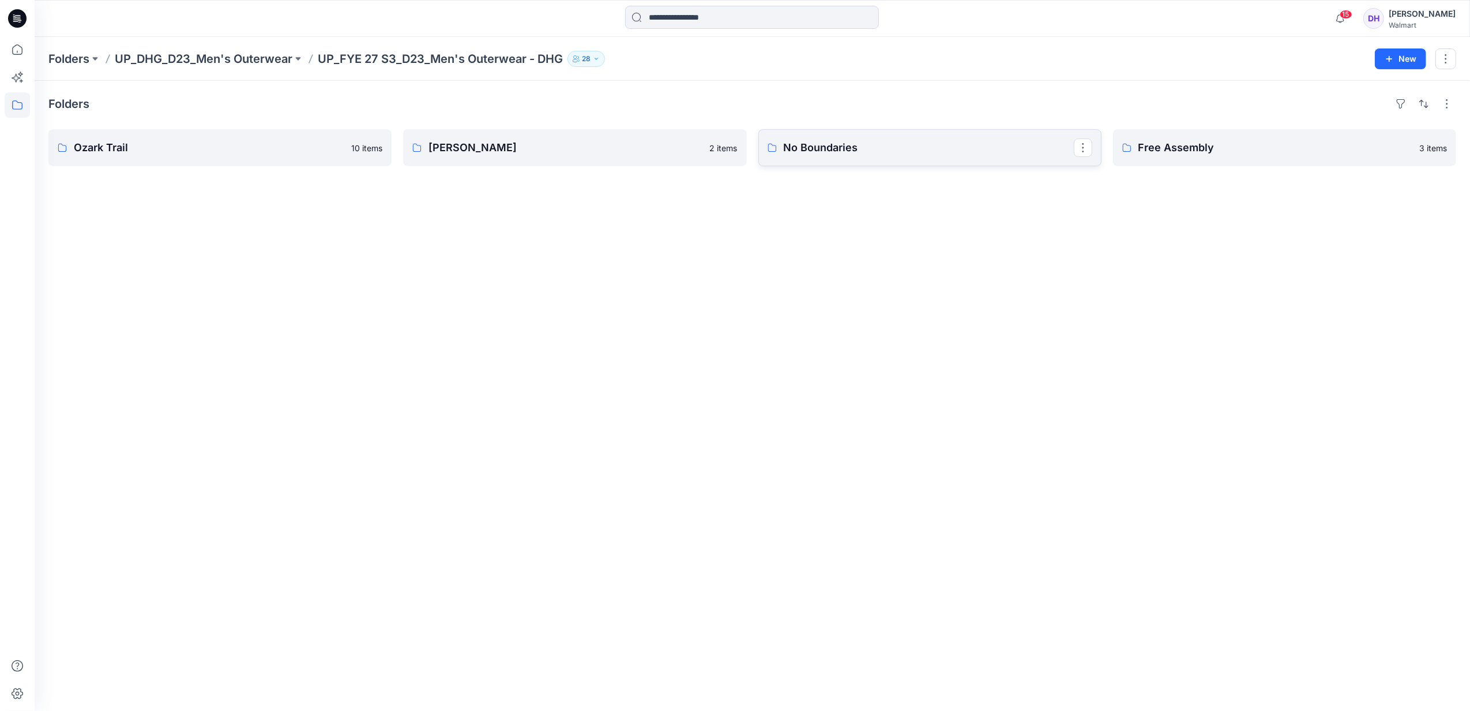
click at [909, 144] on p "No Boundaries" at bounding box center [929, 148] width 290 height 16
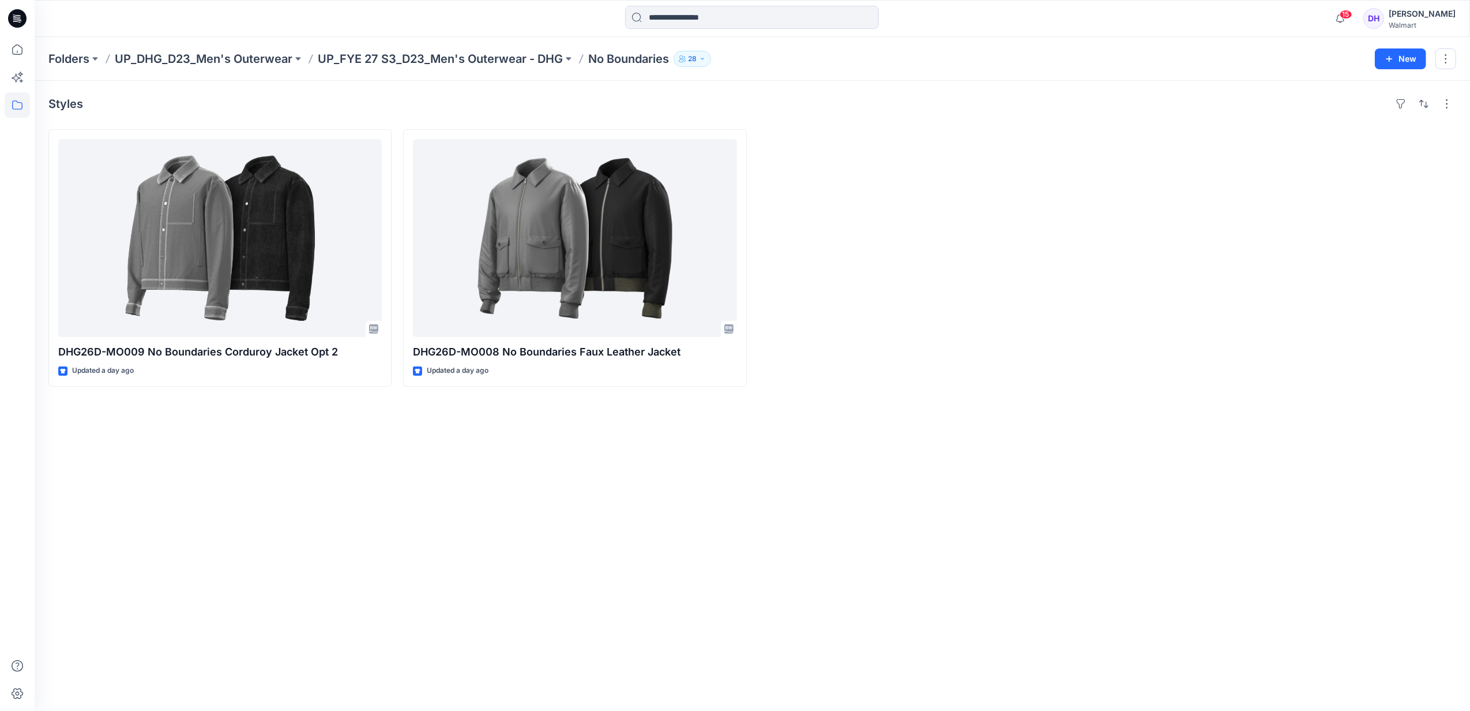
click at [512, 67] on div "Folders UP_DHG_D23_Men's Outerwear UP_FYE 27 S3_D23_Men's Outerwear - DHG No Bo…" at bounding box center [753, 59] width 1436 height 44
click at [510, 59] on p "UP_FYE 27 S3_D23_Men's Outerwear - DHG" at bounding box center [440, 59] width 245 height 16
